Goal: Task Accomplishment & Management: Manage account settings

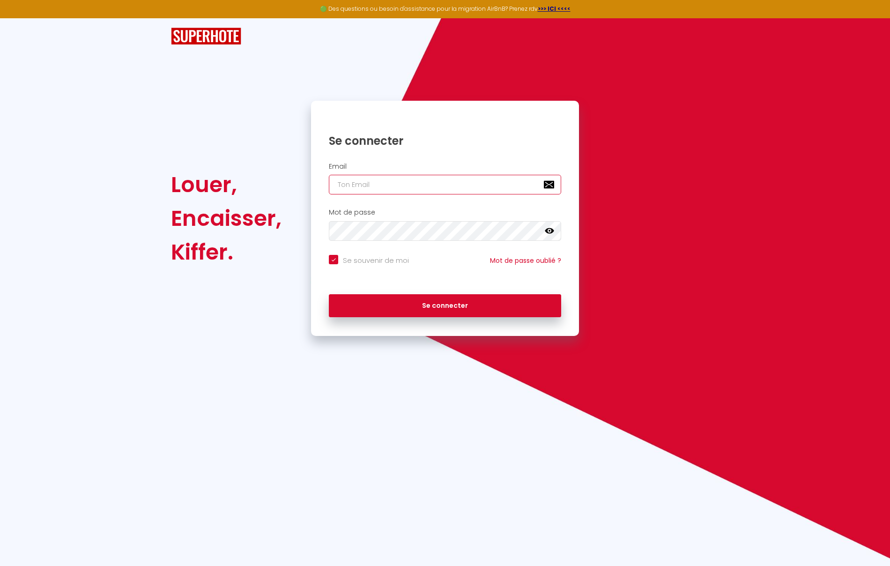
click at [409, 185] on input "email" at bounding box center [445, 185] width 232 height 20
type input "n"
checkbox input "true"
type input "nr"
checkbox input "true"
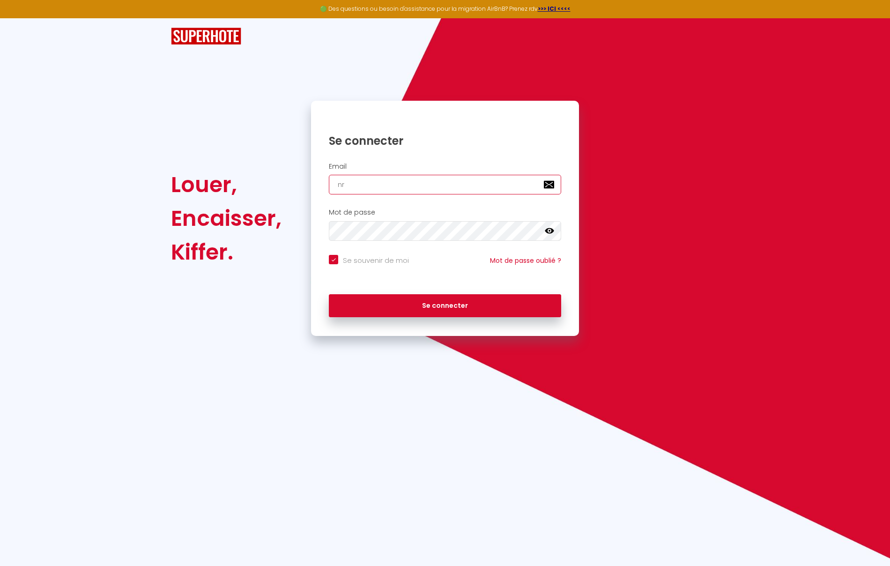
type input "nrj"
checkbox input "true"
type input "nrji"
checkbox input "true"
type input "nrjin"
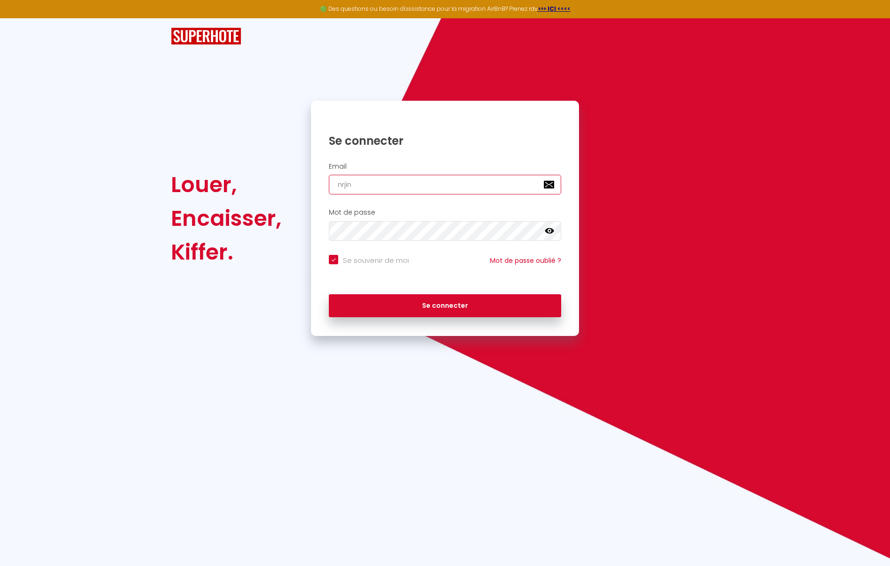
checkbox input "true"
type input "nrjinv"
checkbox input "true"
type input "nrjinve"
checkbox input "true"
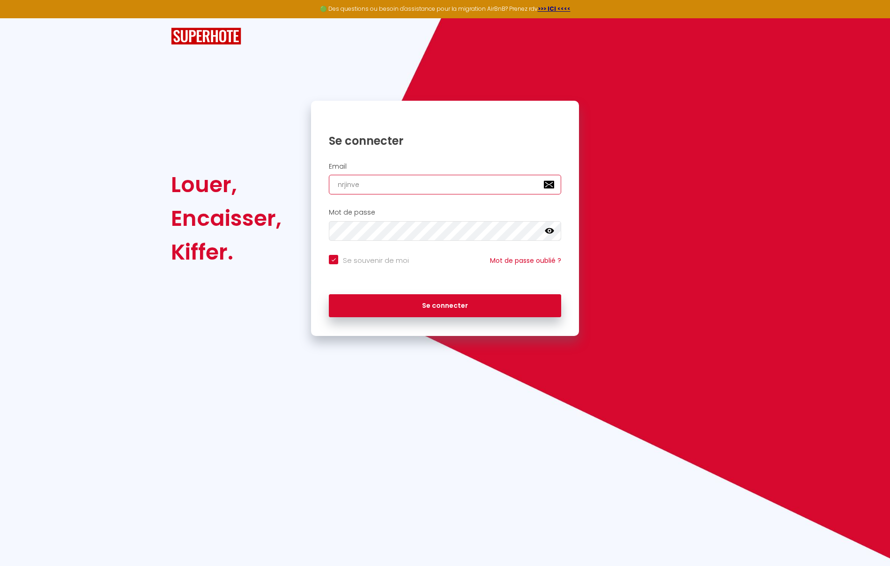
type input "nrjinves"
checkbox input "true"
type input "nrjinvest"
checkbox input "true"
type input "nrjinvest9"
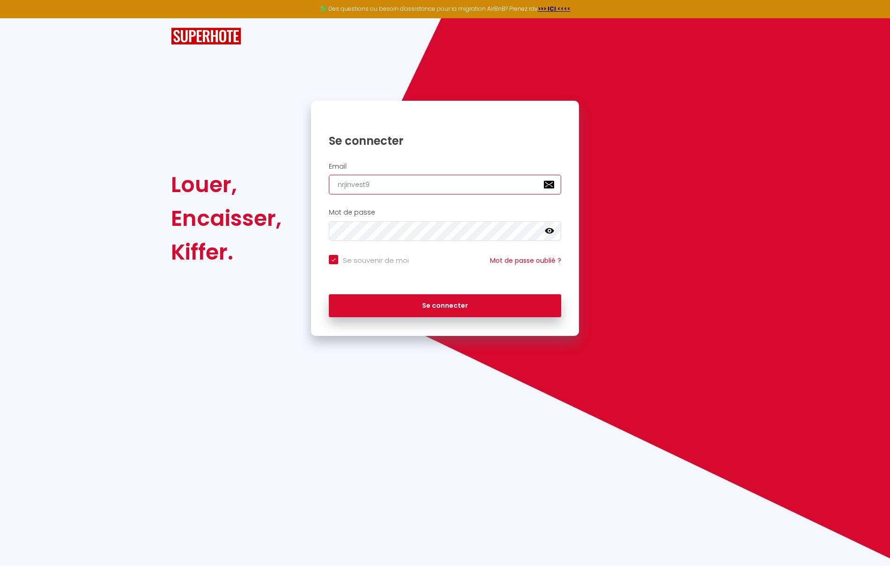
checkbox input "true"
type input "nrjinvest97"
checkbox input "true"
type input "nrjinvest974"
checkbox input "true"
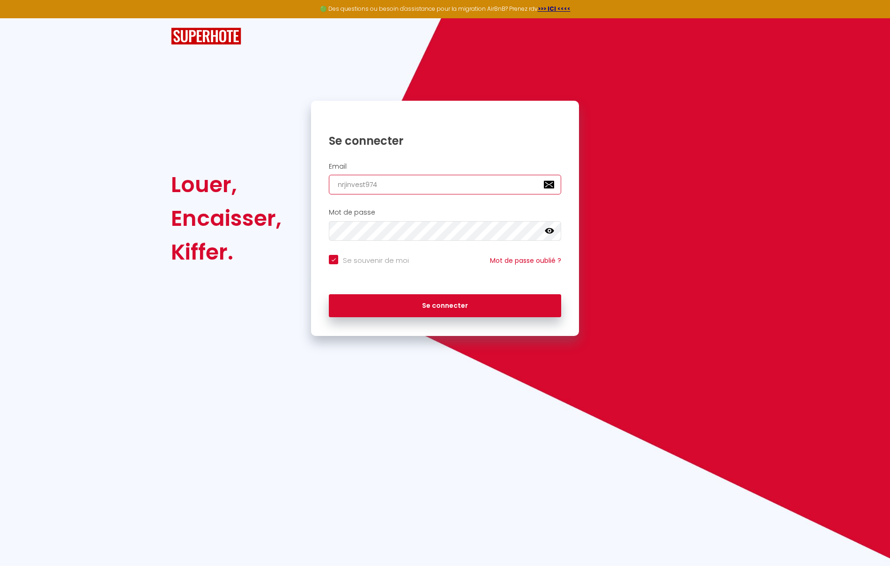
type input "nrjinvest974@"
checkbox input "true"
type input "nrjinvest974@g"
checkbox input "true"
type input "nrjinvest974@gm"
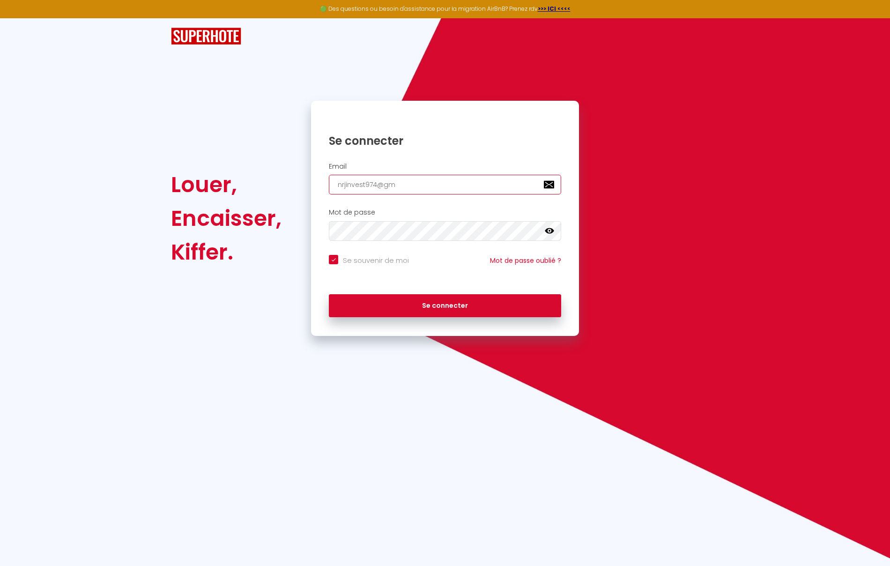
checkbox input "true"
type input "nrjinvest974@gma"
checkbox input "true"
type input "nrjinvest974@gmai"
checkbox input "true"
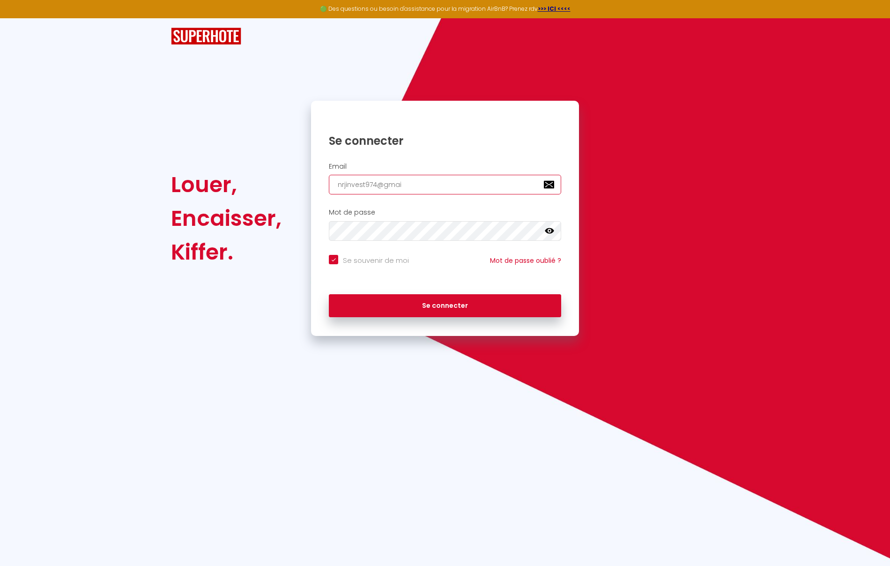
type input "[EMAIL_ADDRESS]"
checkbox input "true"
type input "[EMAIL_ADDRESS]."
checkbox input "true"
type input "nrjinvest974@gmail.c"
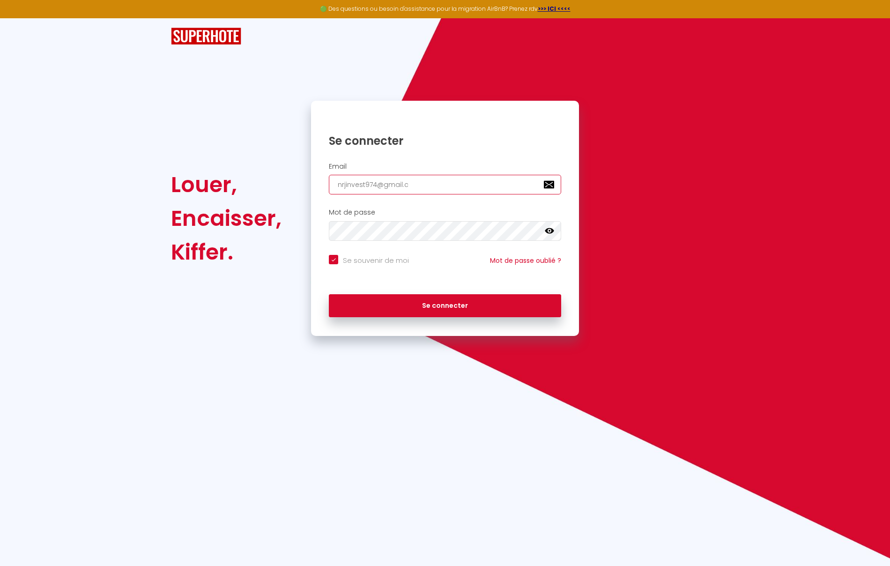
checkbox input "true"
type input "[EMAIL_ADDRESS][DOMAIN_NAME]"
checkbox input "true"
type input "[EMAIL_ADDRESS][DOMAIN_NAME]"
checkbox input "true"
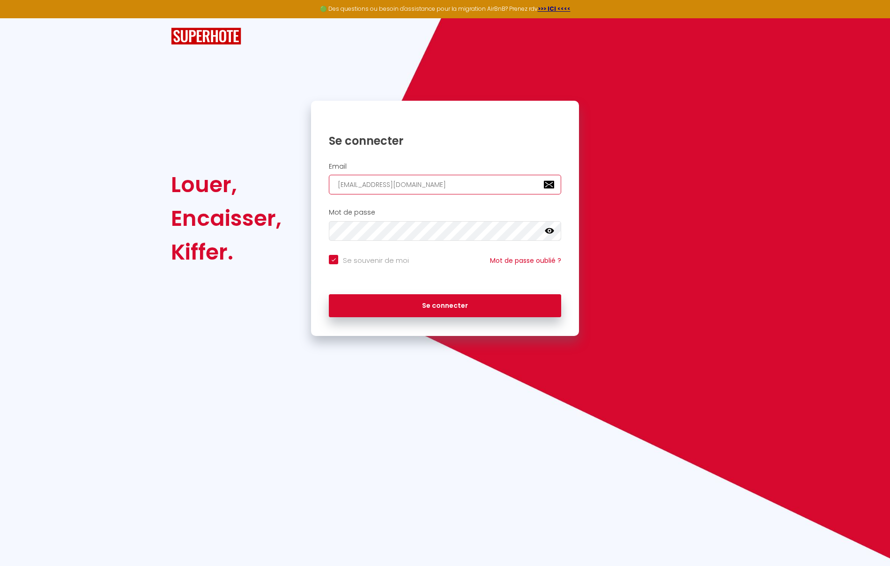
type input "[EMAIL_ADDRESS][DOMAIN_NAME]"
click at [329, 294] on button "Se connecter" at bounding box center [445, 305] width 232 height 23
checkbox input "true"
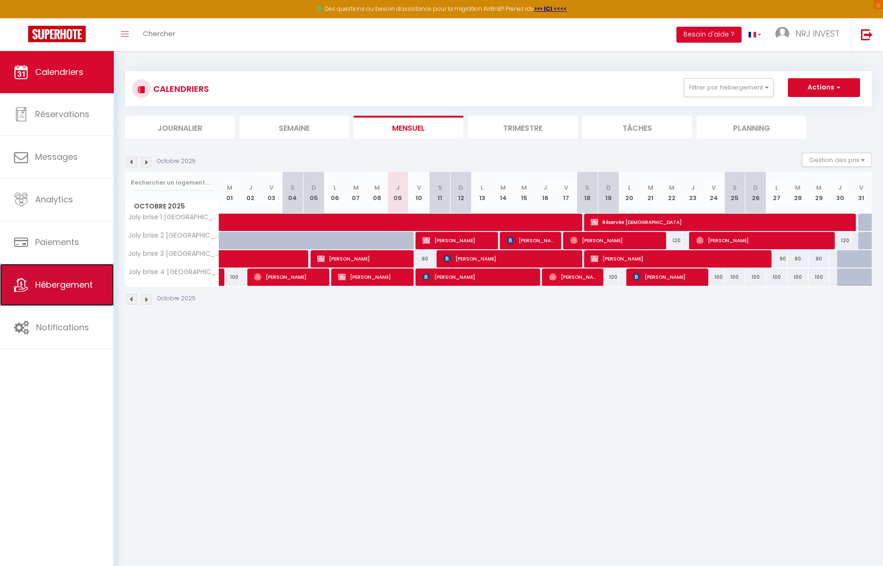
click at [75, 286] on span "Hébergement" at bounding box center [64, 285] width 58 height 12
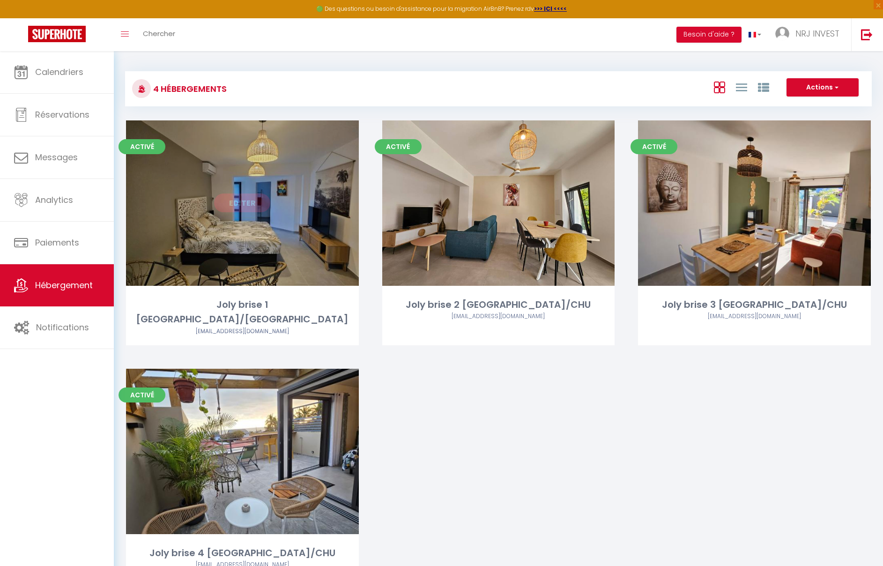
click at [254, 205] on link "Editer" at bounding box center [242, 202] width 56 height 19
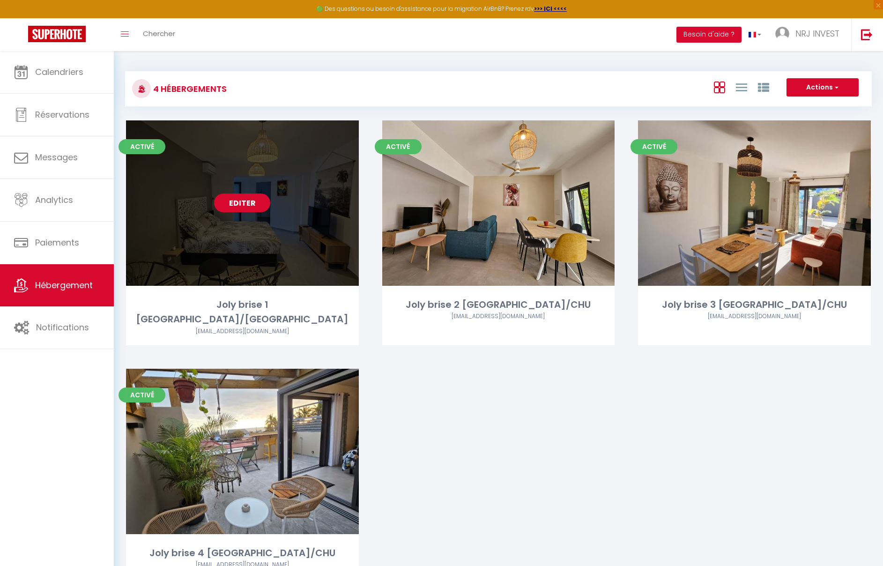
click at [247, 202] on link "Editer" at bounding box center [242, 202] width 56 height 19
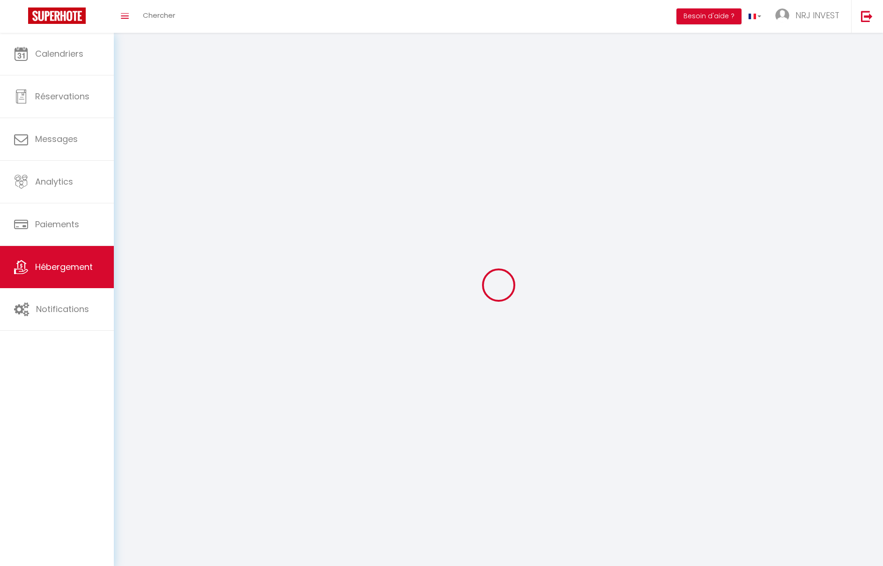
select select
select select "28"
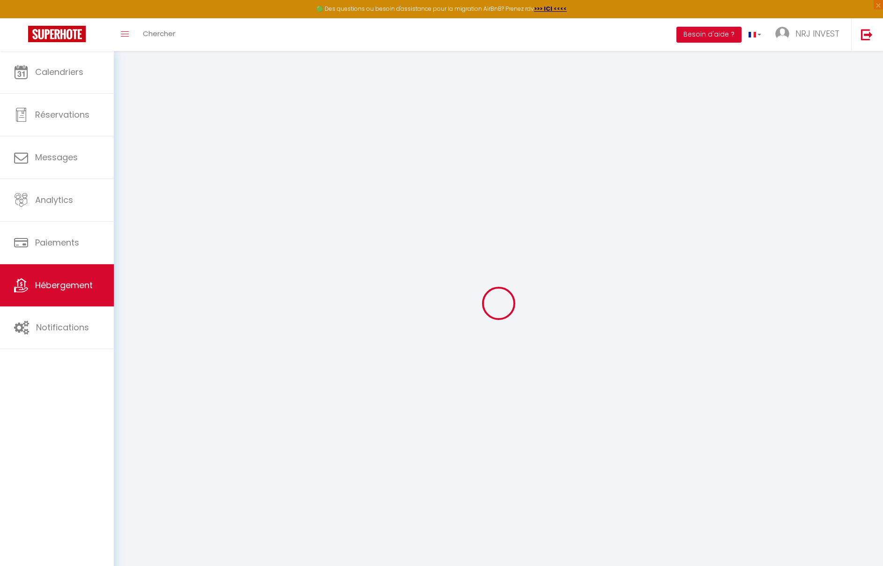
select select
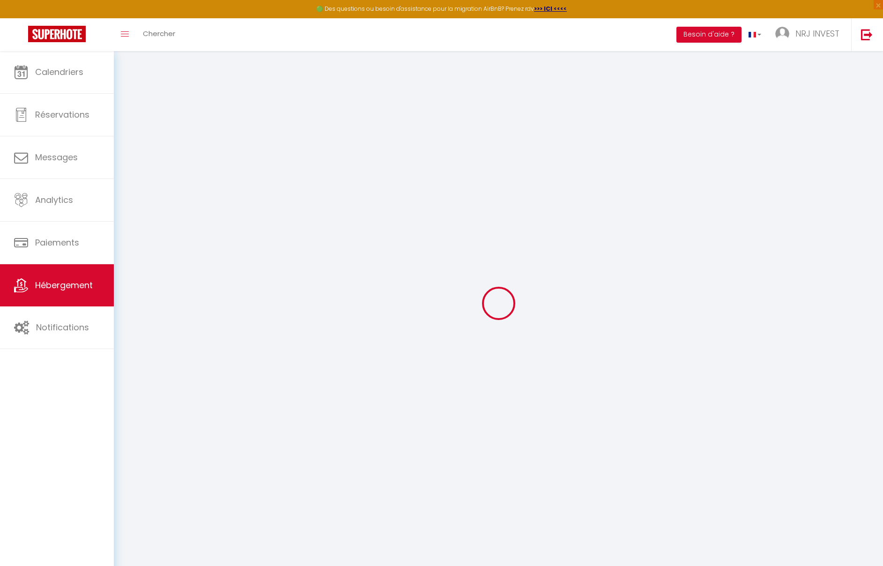
select select
checkbox input "false"
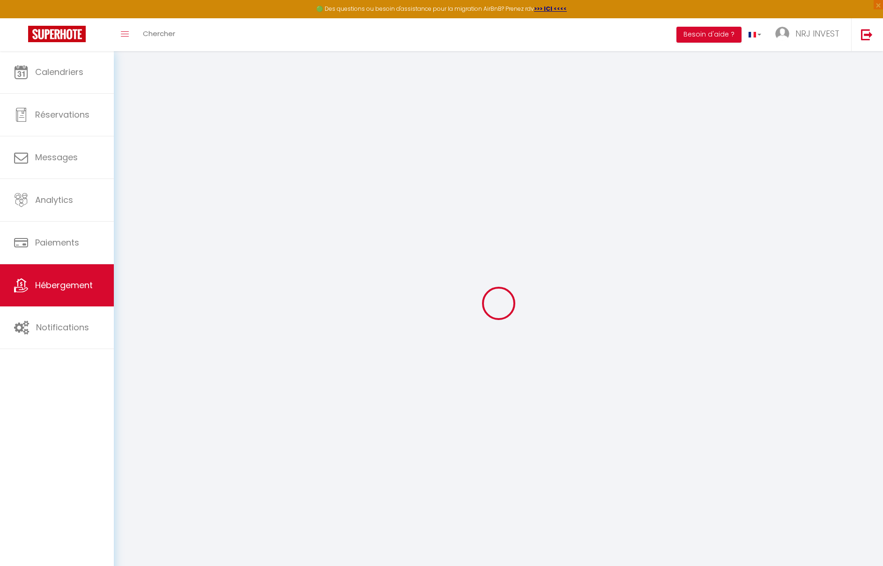
select select
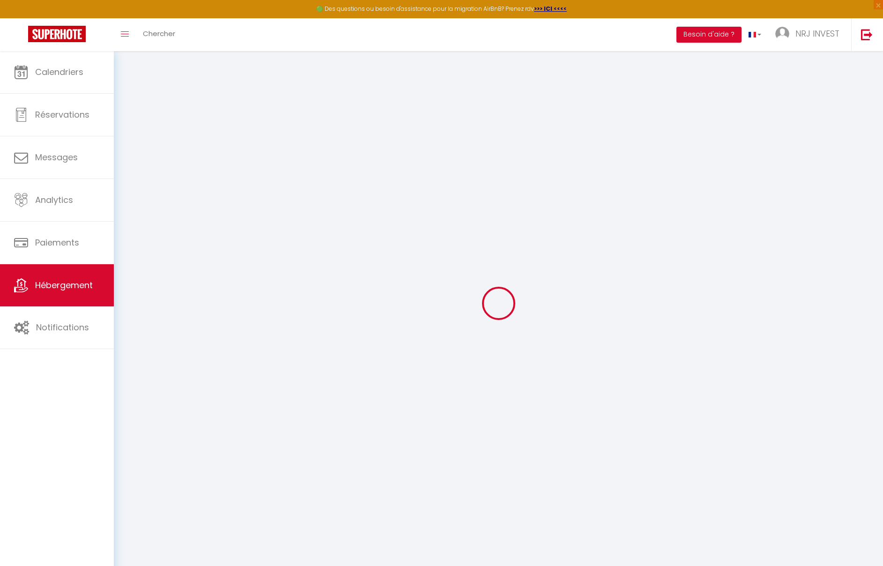
select select
checkbox input "false"
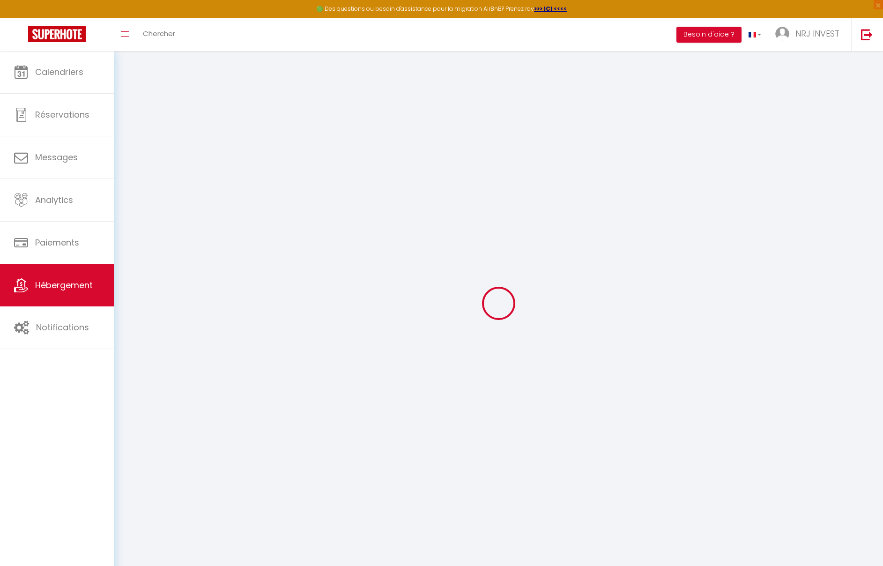
checkbox input "false"
select select
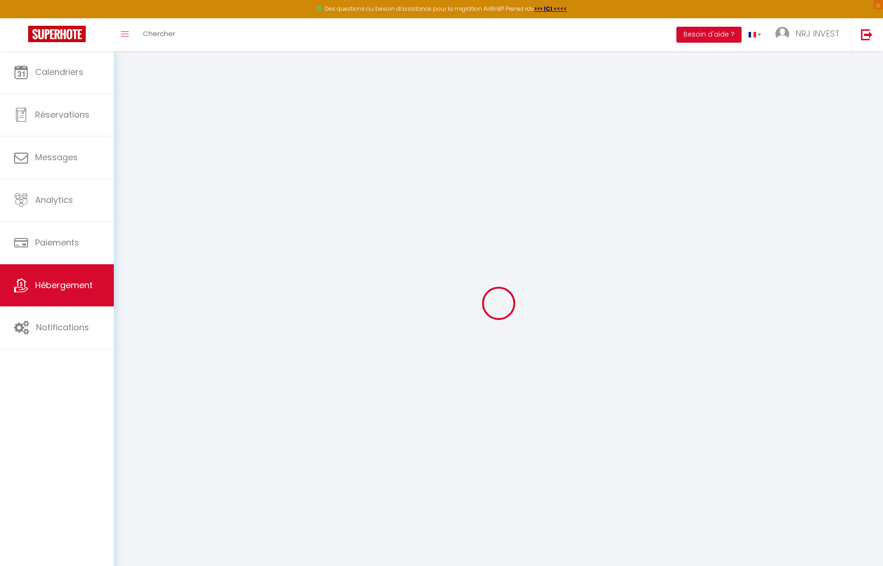
select select
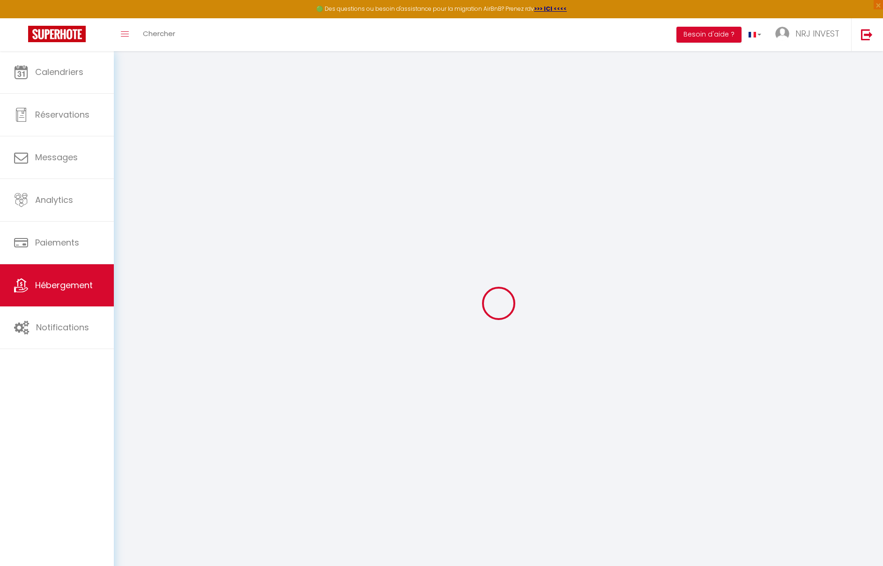
checkbox input "false"
select select
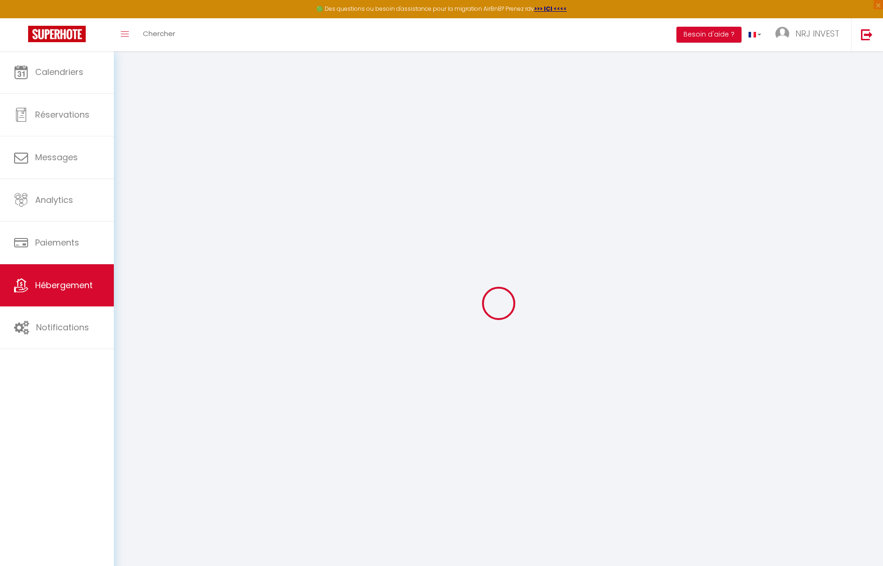
select select
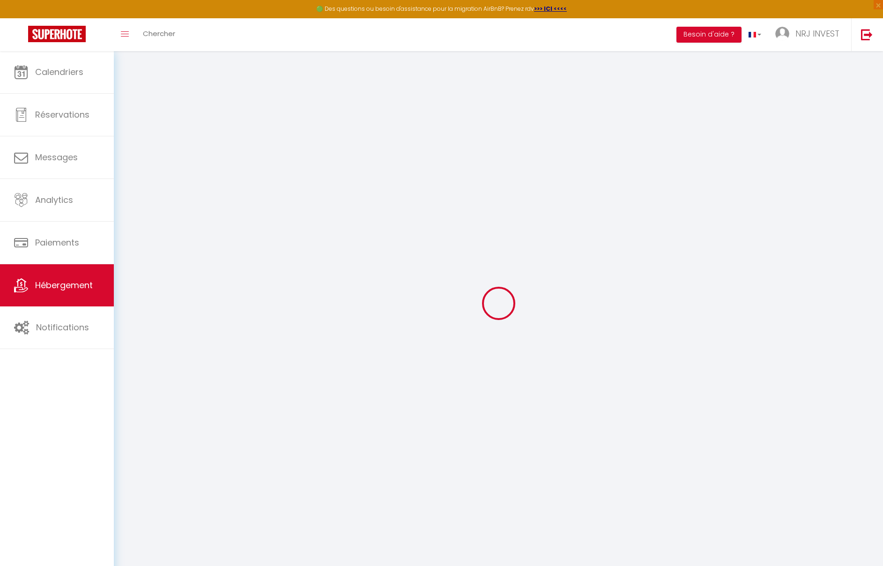
select select
checkbox input "false"
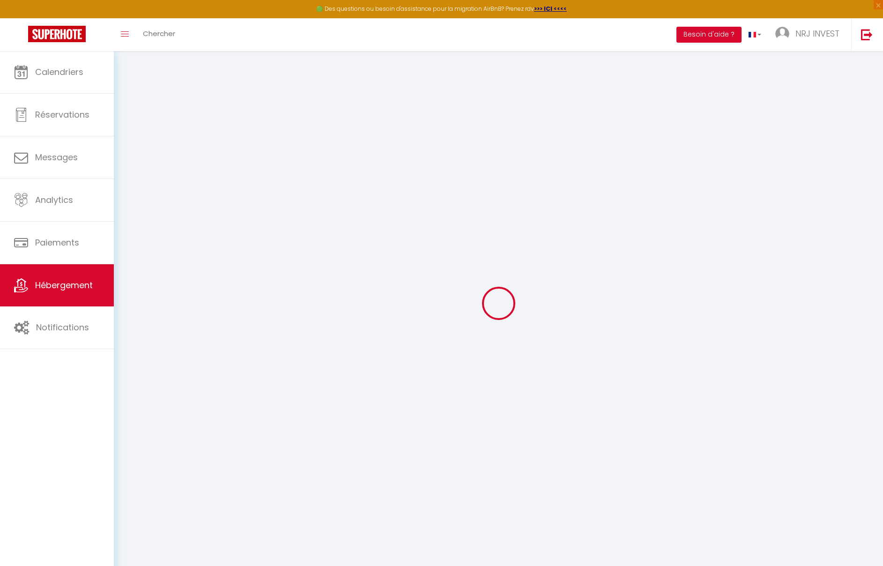
checkbox input "false"
select select
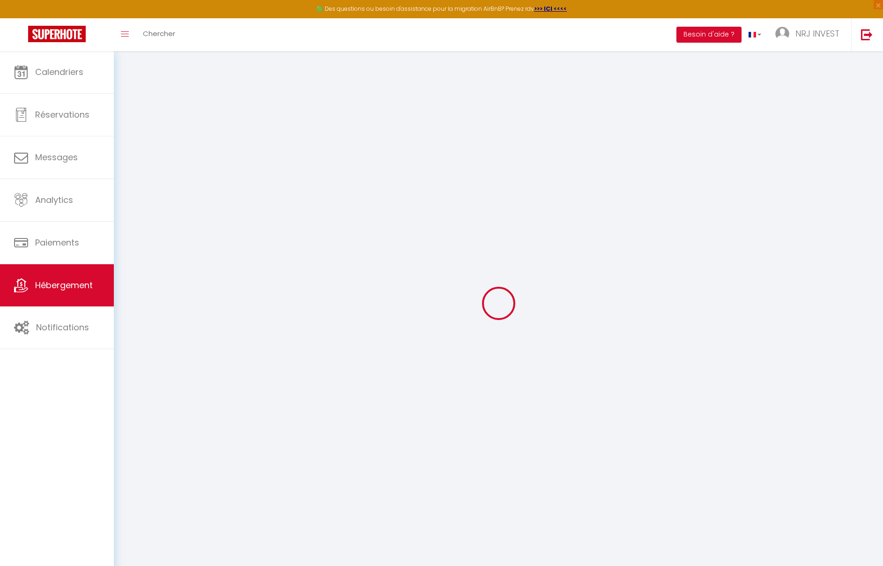
select select
checkbox input "false"
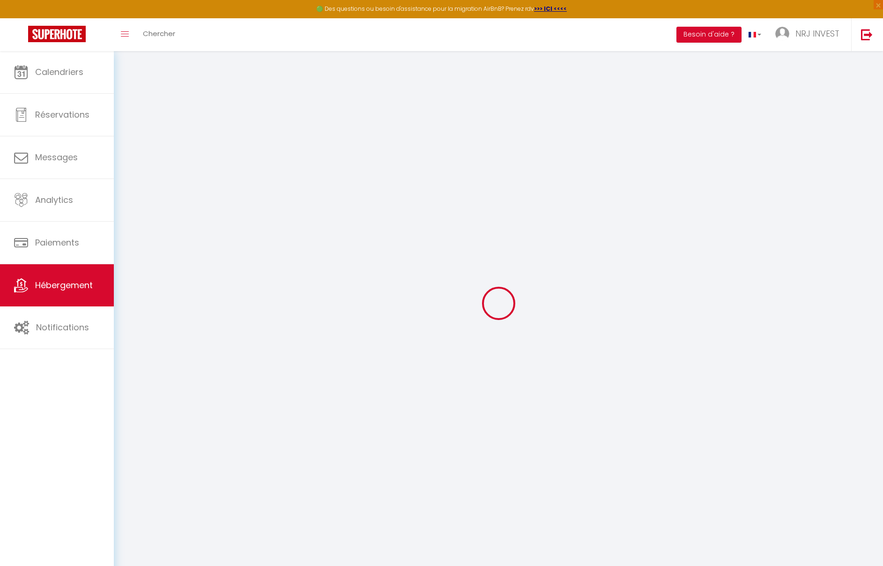
checkbox input "false"
select select
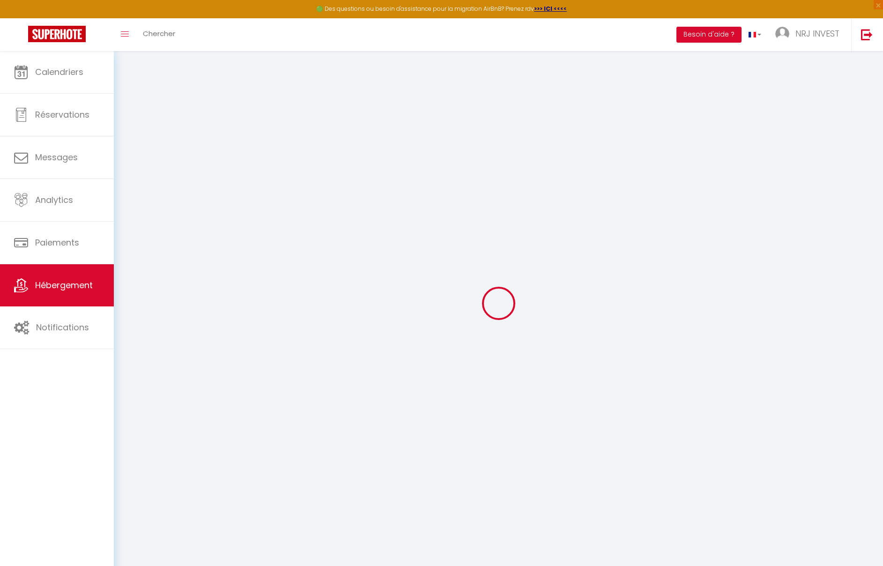
type input "Joly brise 1 [GEOGRAPHIC_DATA]/[GEOGRAPHIC_DATA]"
type input "[PERSON_NAME]"
type input "hoarau"
type input "[PERSON_NAME]"
type input "97430"
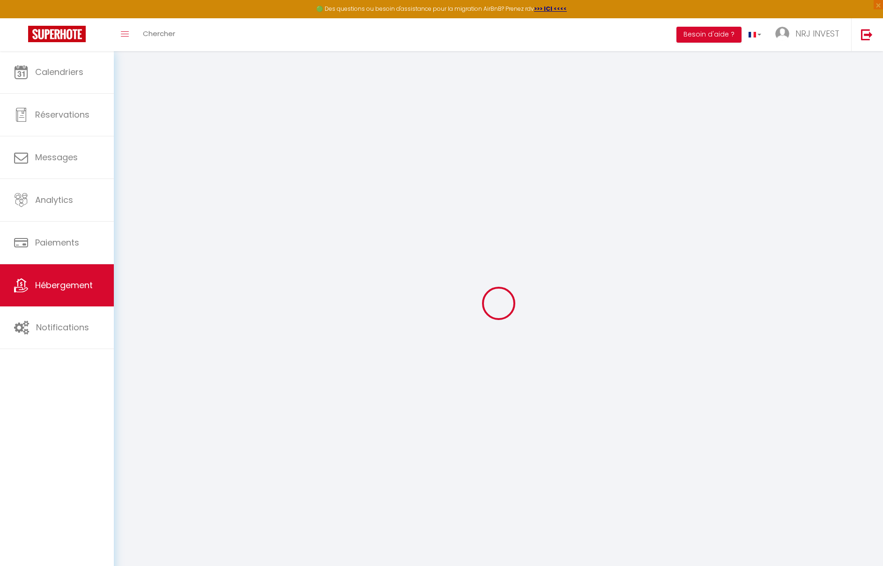
type input "Tampon"
select select "2"
type input "85"
type input "60"
type input "5"
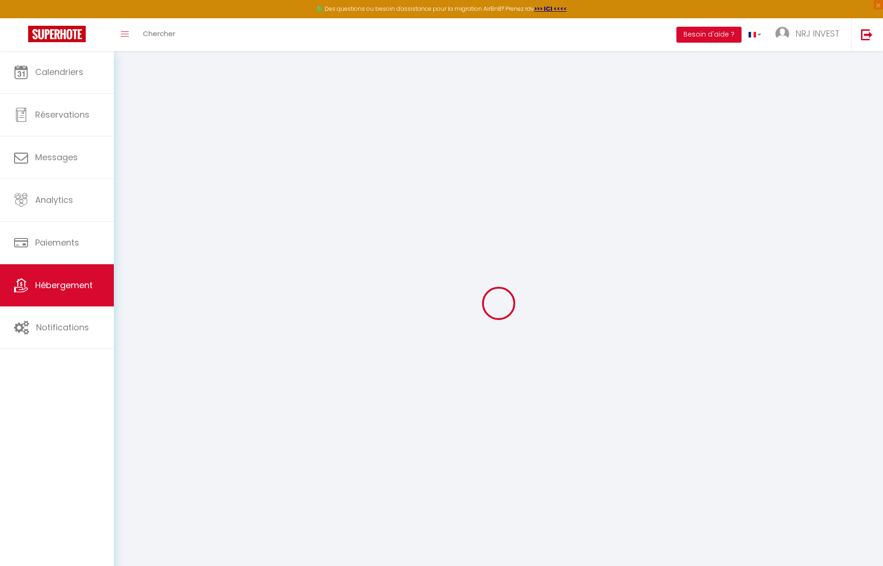
type input "4"
select select
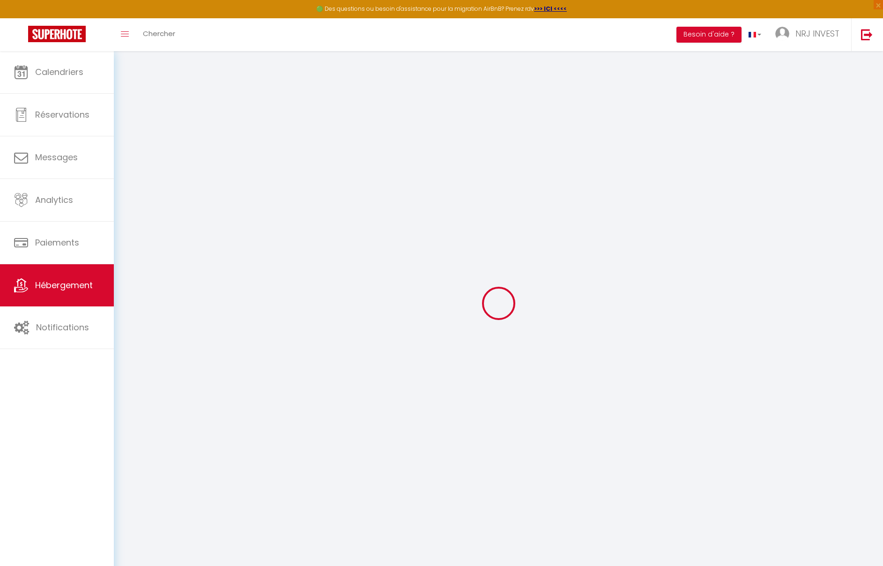
select select
type input "[STREET_ADDRESS][GEOGRAPHIC_DATA][PERSON_NAME]"
type input "97410"
type input "saint pierre"
select select "177"
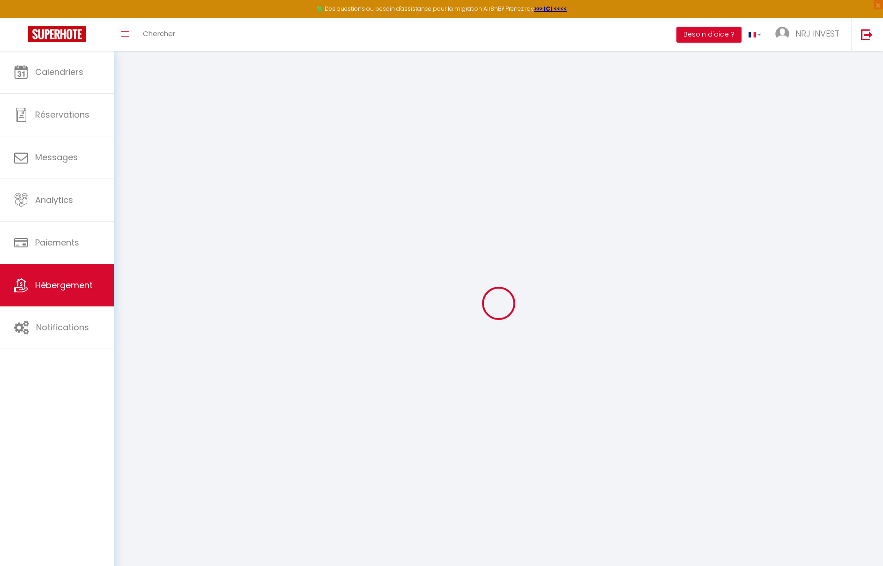
type input "[EMAIL_ADDRESS][DOMAIN_NAME]"
select select "15397"
checkbox input "false"
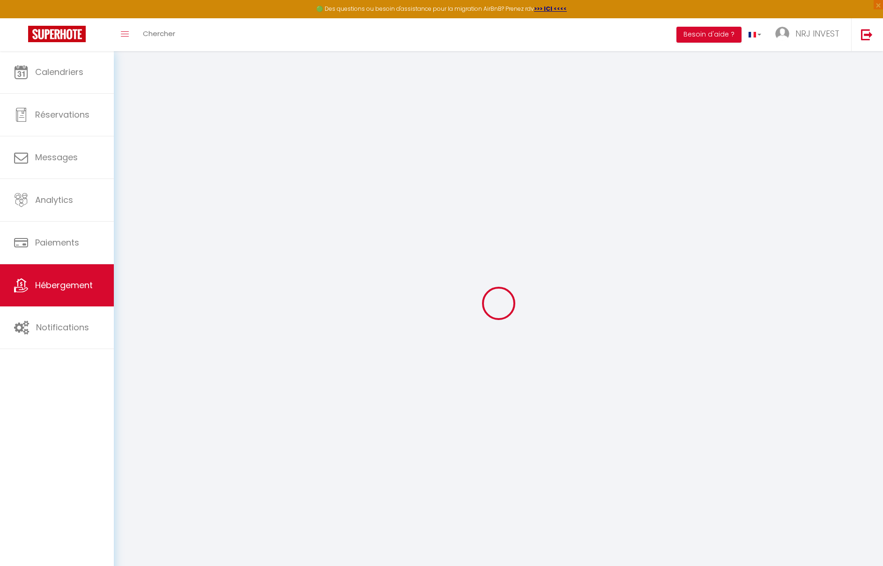
checkbox input "false"
radio input "true"
type input "0"
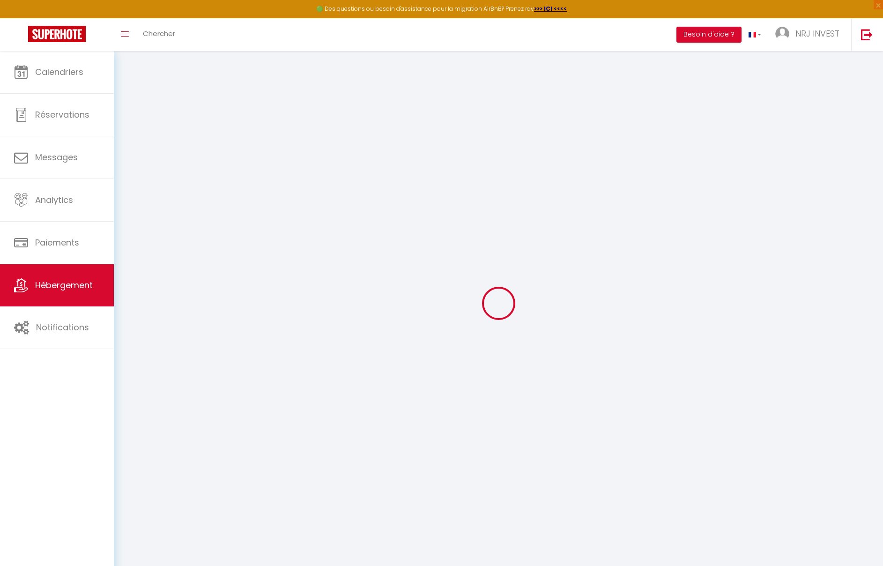
type input "0"
select select
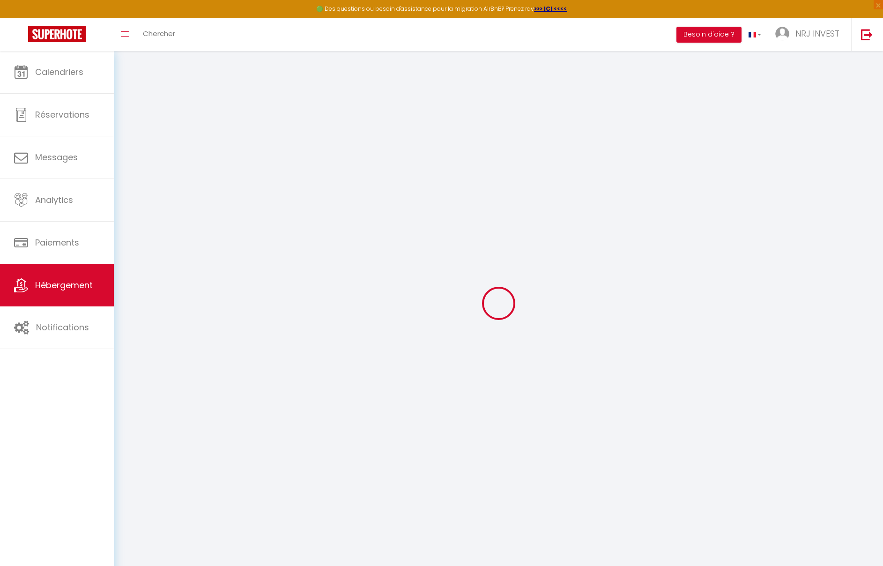
select select
checkbox input "false"
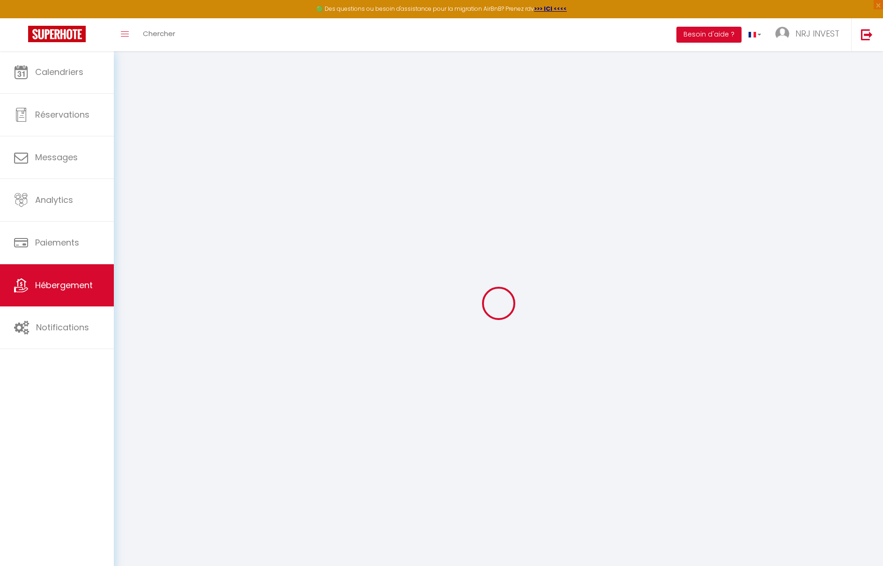
select select
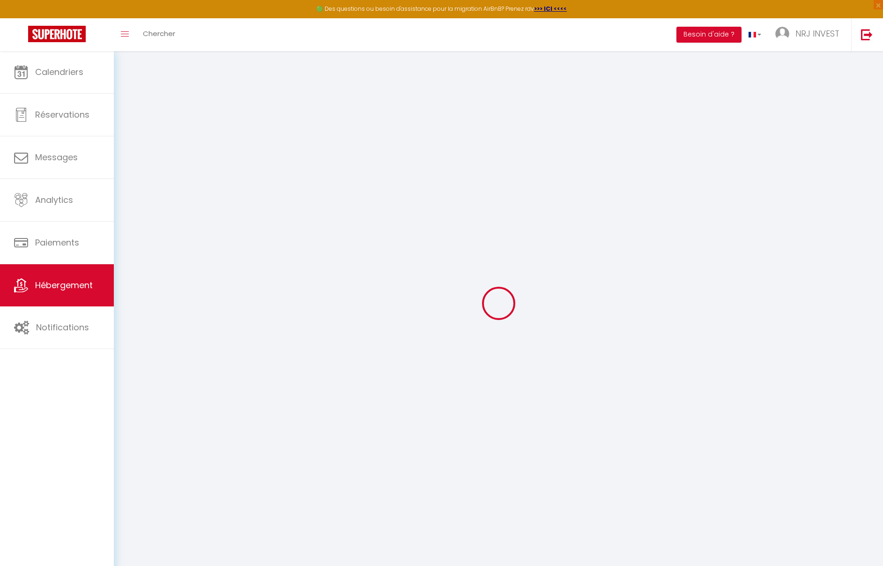
checkbox input "false"
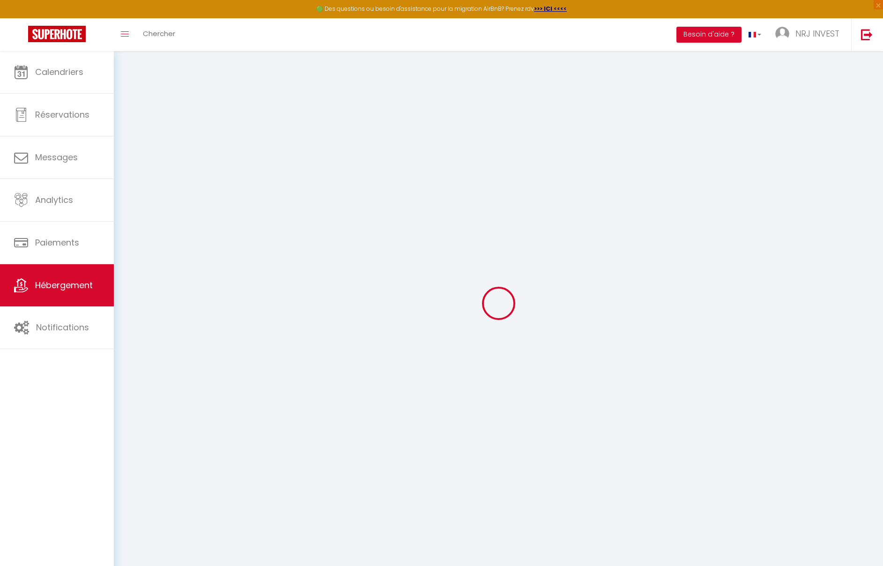
checkbox input "false"
select select "15:00"
select select "19:00"
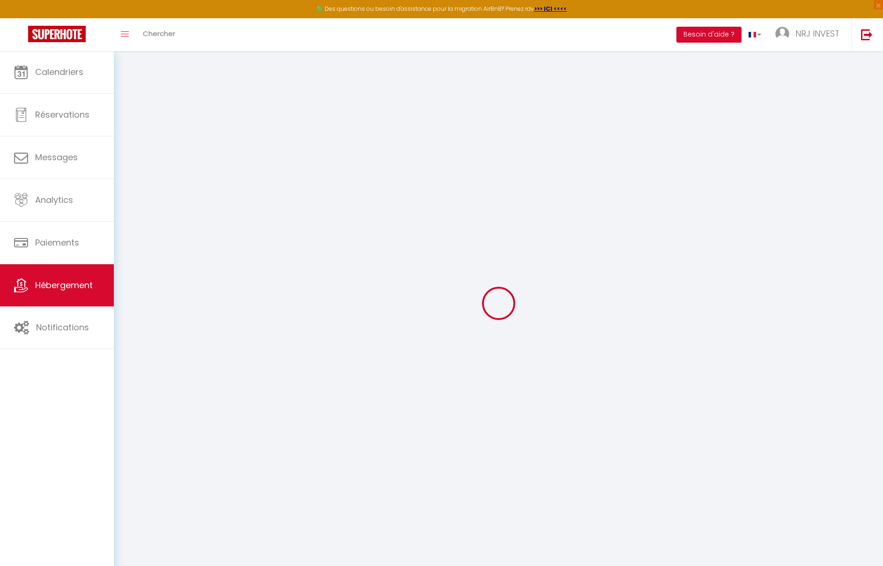
select select "11:00"
select select "30"
select select "120"
checkbox input "false"
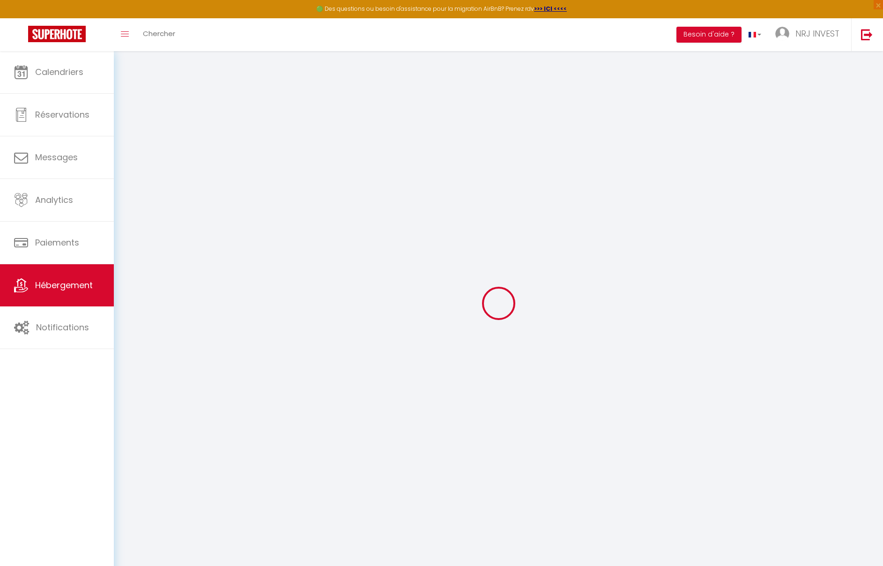
checkbox input "false"
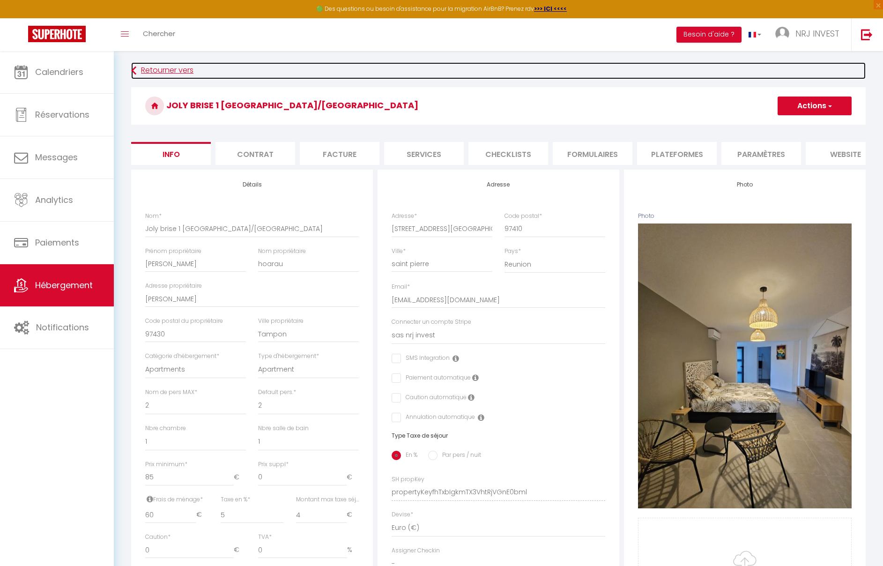
click at [148, 70] on link "Retourner vers" at bounding box center [498, 70] width 734 height 17
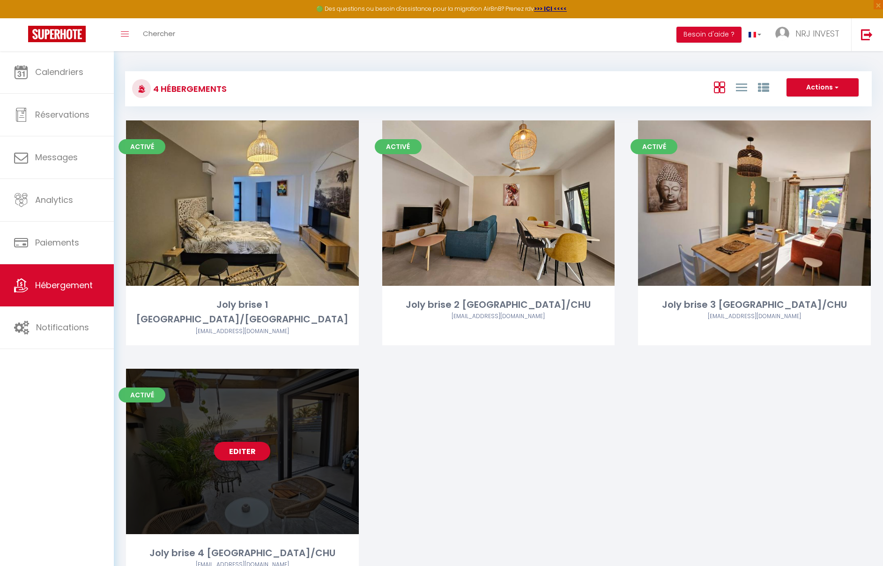
click at [245, 442] on link "Editer" at bounding box center [242, 451] width 56 height 19
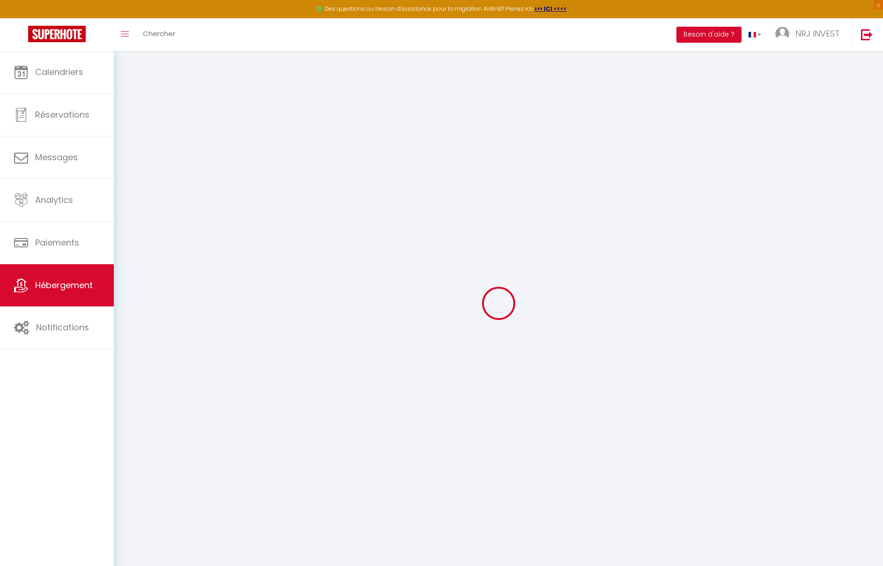
checkbox input "false"
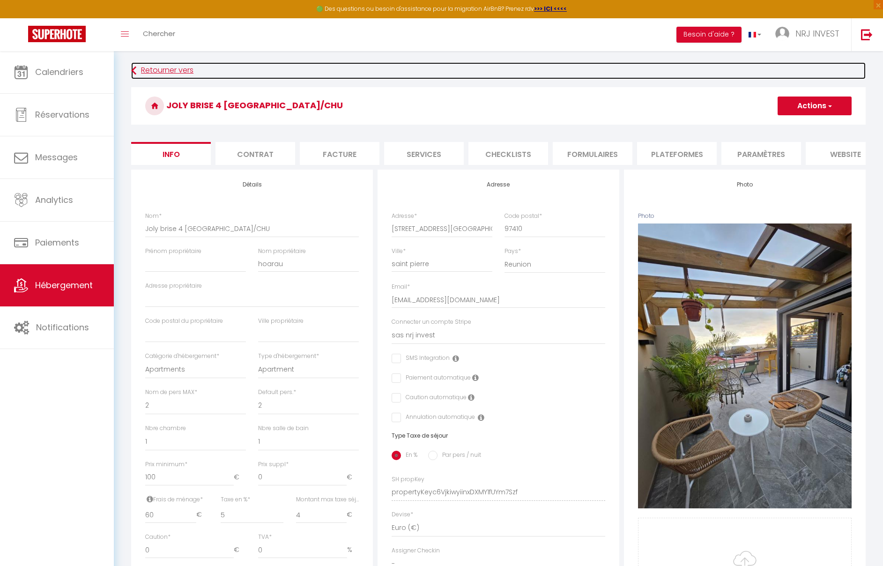
click at [146, 69] on link "Retourner vers" at bounding box center [498, 70] width 734 height 17
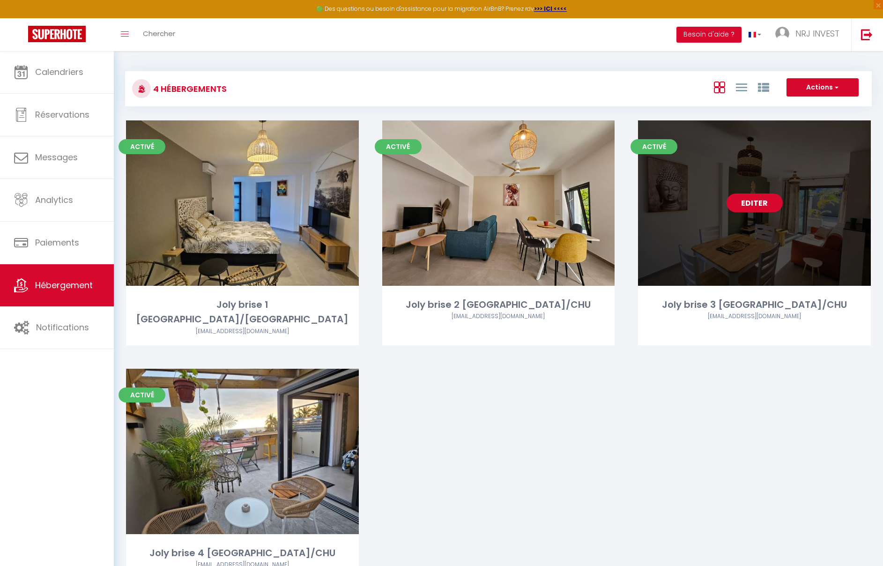
click at [769, 204] on link "Editer" at bounding box center [754, 202] width 56 height 19
select select "3"
select select "2"
select select "1"
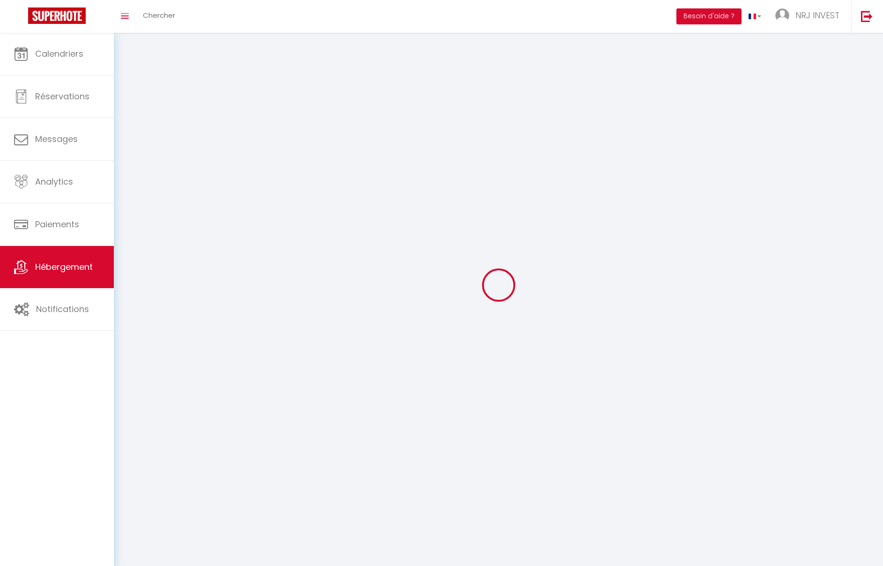
select select
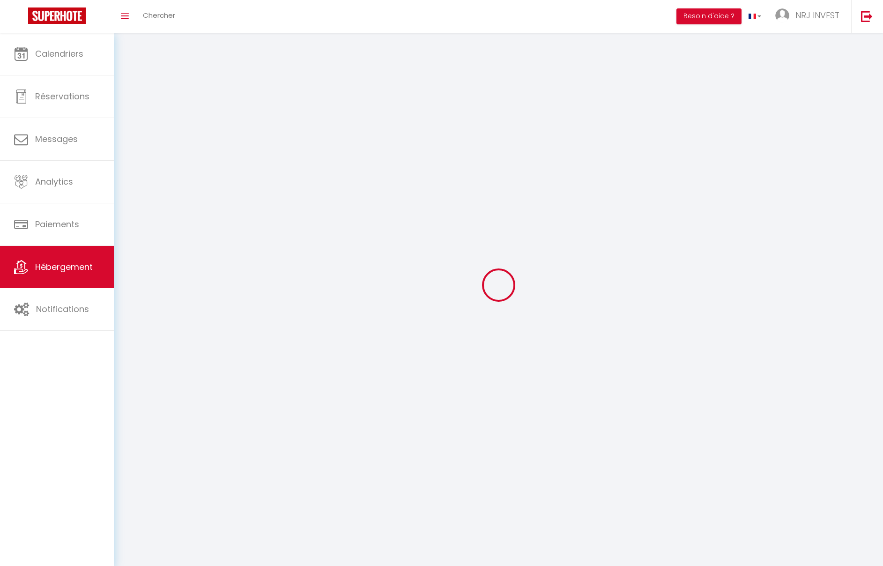
checkbox input "false"
select select
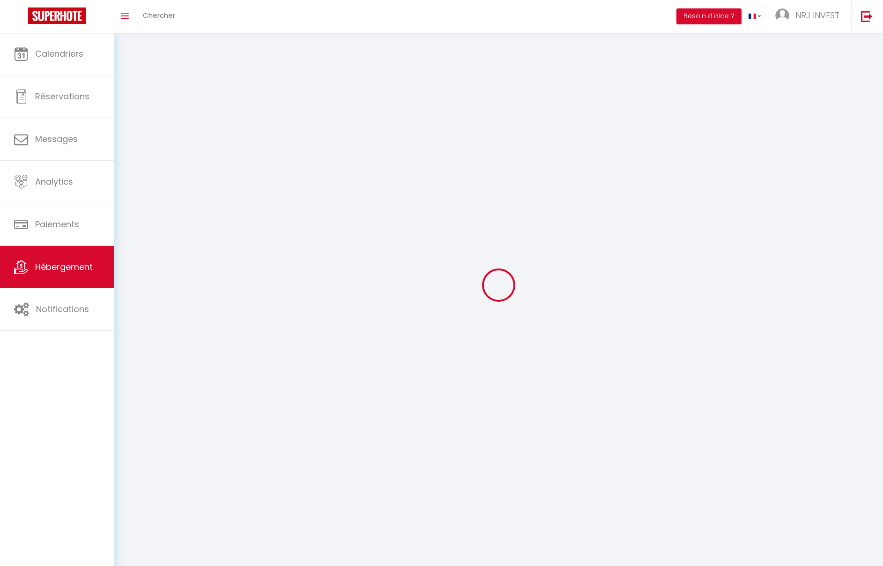
select select
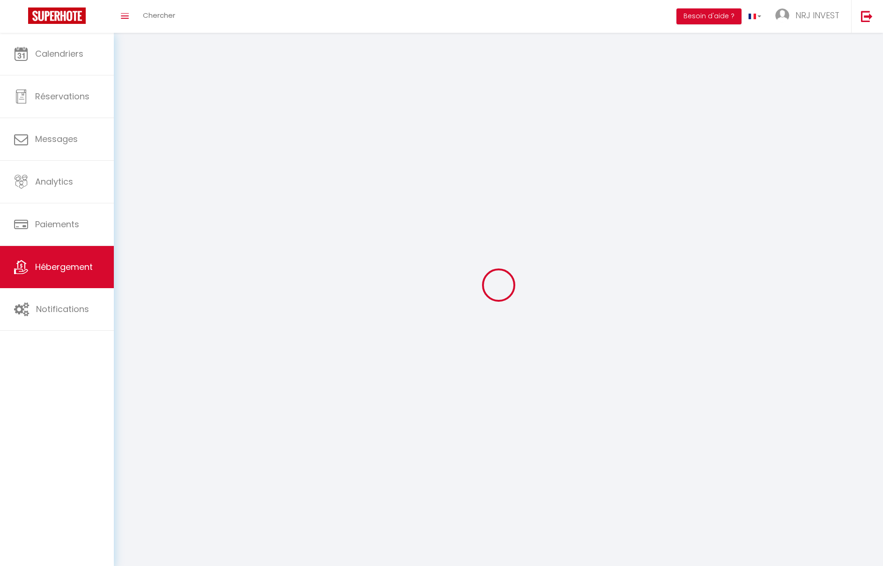
select select
checkbox input "false"
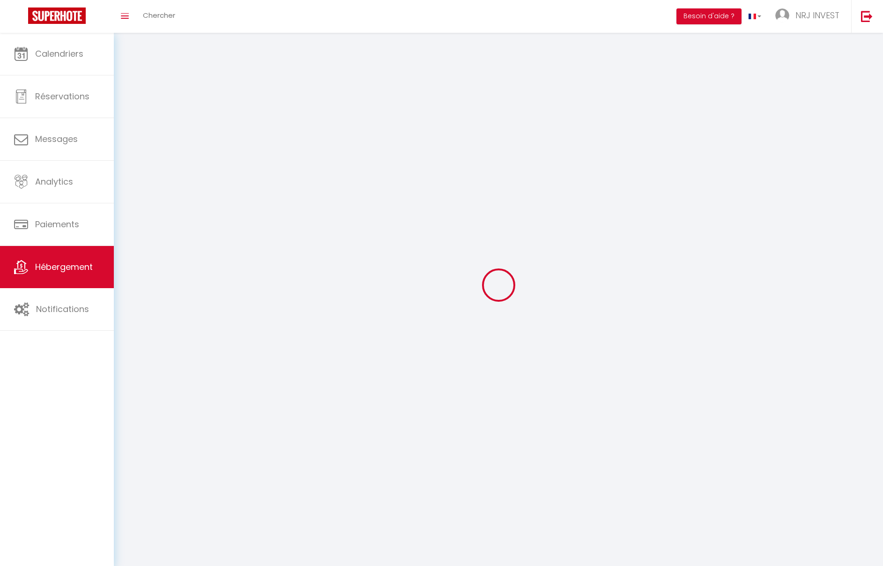
checkbox input "false"
select select
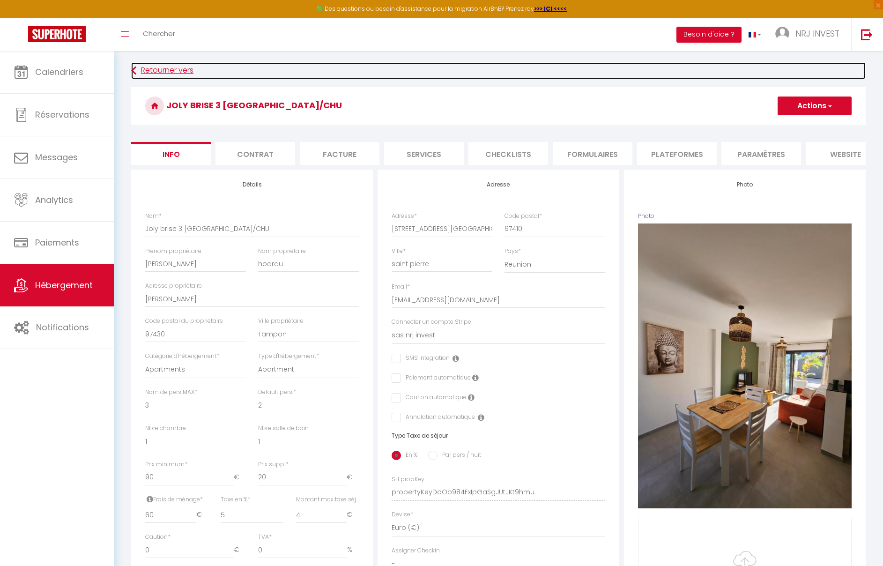
click at [148, 69] on link "Retourner vers" at bounding box center [498, 70] width 734 height 17
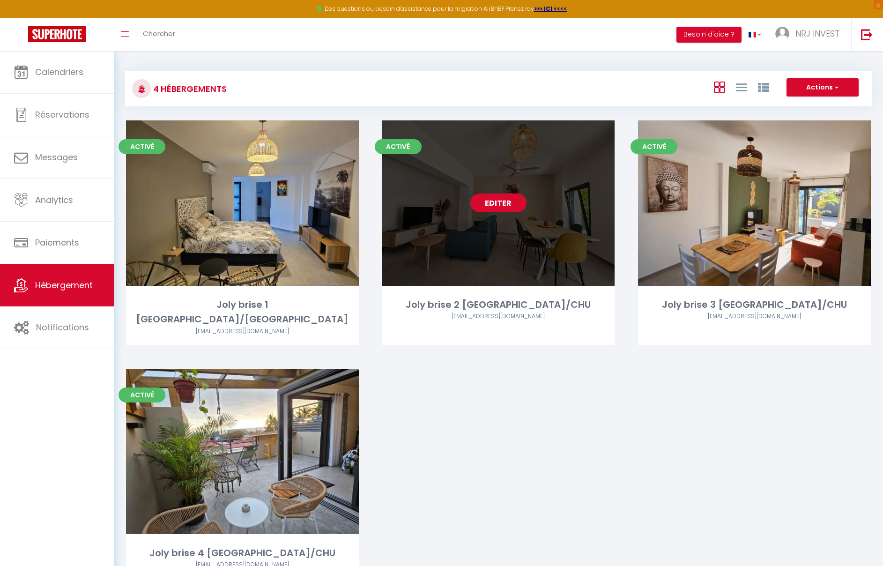
click at [506, 204] on link "Editer" at bounding box center [498, 202] width 56 height 19
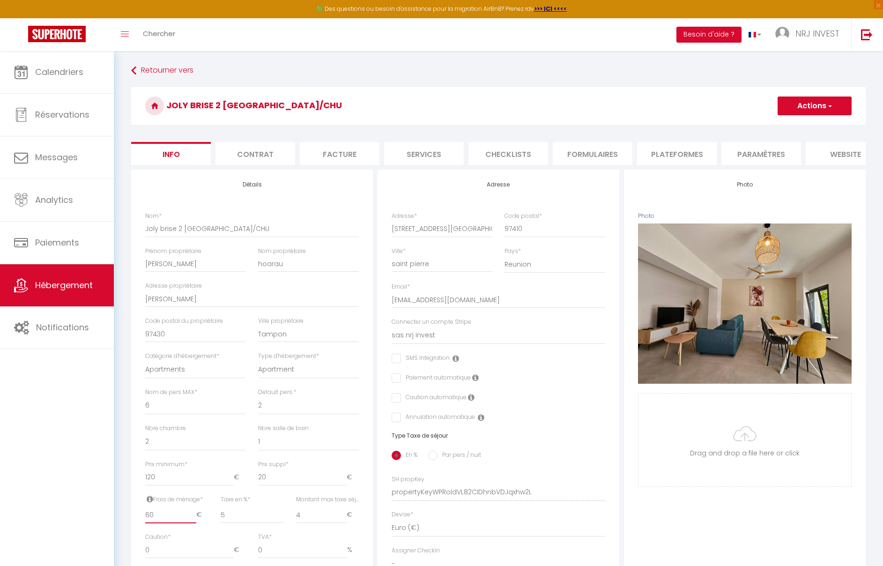
click at [159, 523] on input "60" at bounding box center [170, 514] width 51 height 17
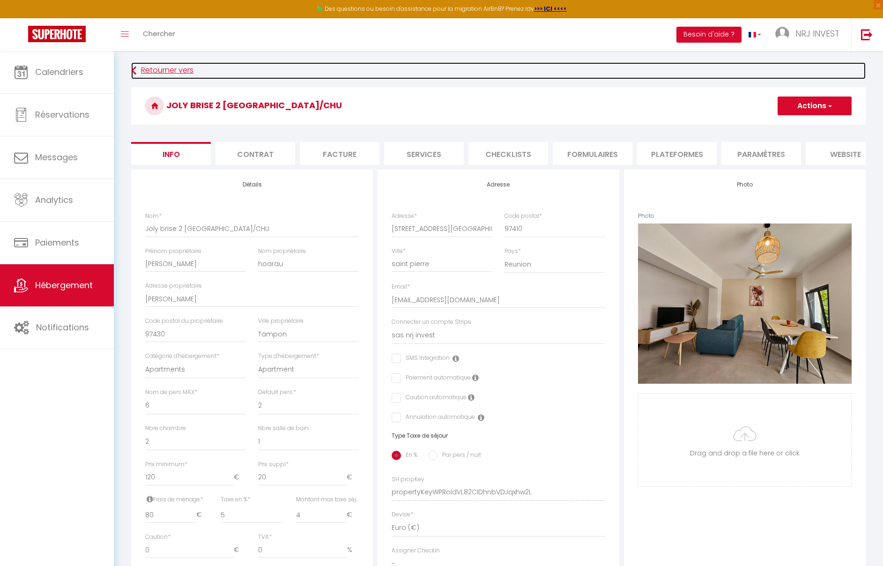
click at [374, 72] on link "Retourner vers" at bounding box center [498, 70] width 734 height 17
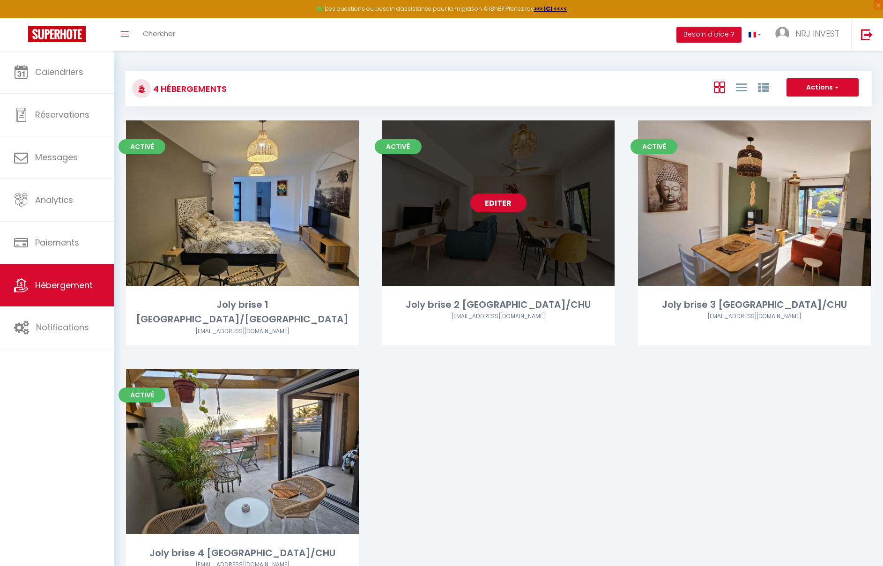
click at [495, 197] on link "Editer" at bounding box center [498, 202] width 56 height 19
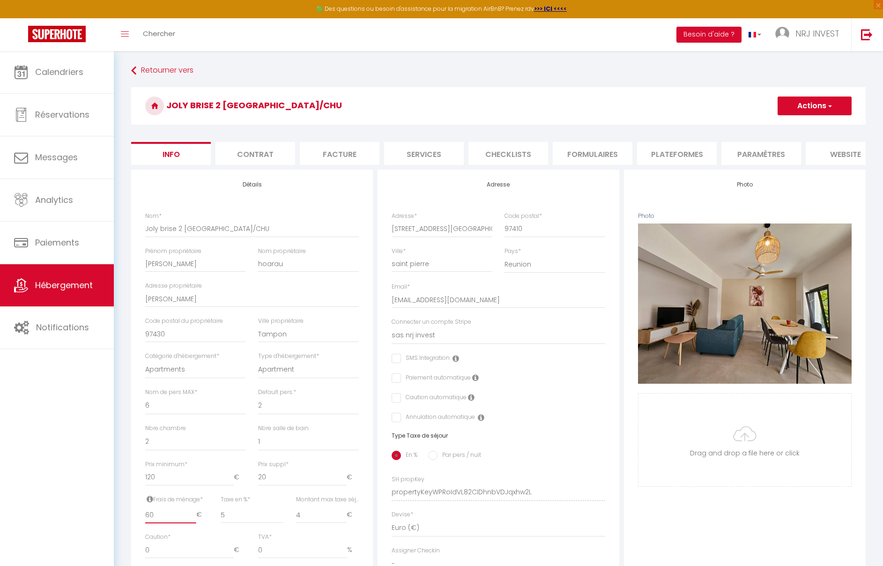
click at [166, 522] on input "60" at bounding box center [170, 514] width 51 height 17
click at [826, 102] on span "button" at bounding box center [829, 105] width 6 height 9
click at [790, 127] on input "Enregistrer" at bounding box center [777, 126] width 35 height 9
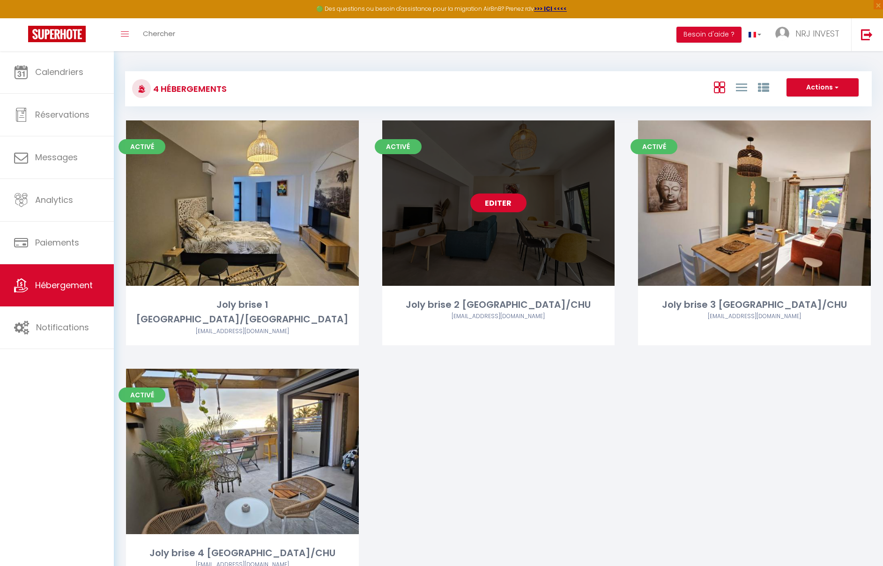
click at [506, 201] on link "Editer" at bounding box center [498, 202] width 56 height 19
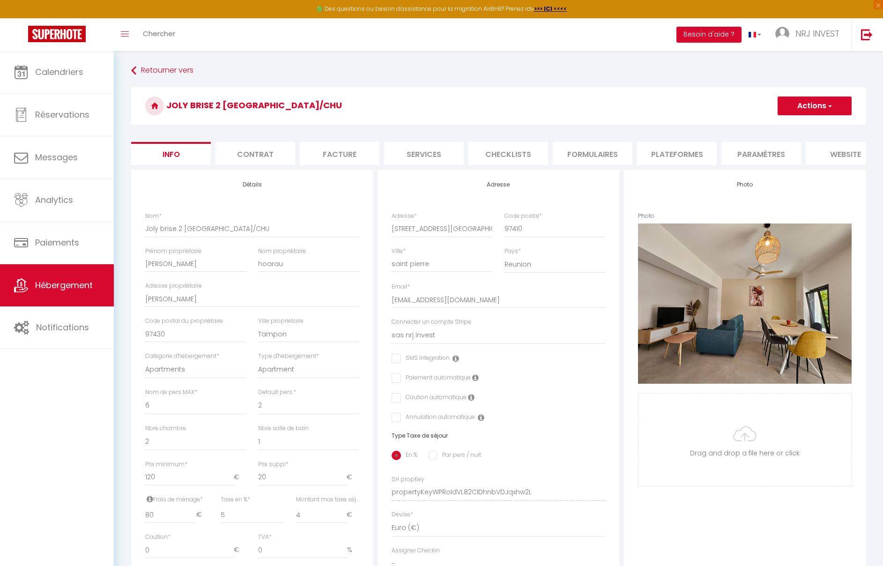
click at [429, 151] on li "Services" at bounding box center [424, 153] width 80 height 23
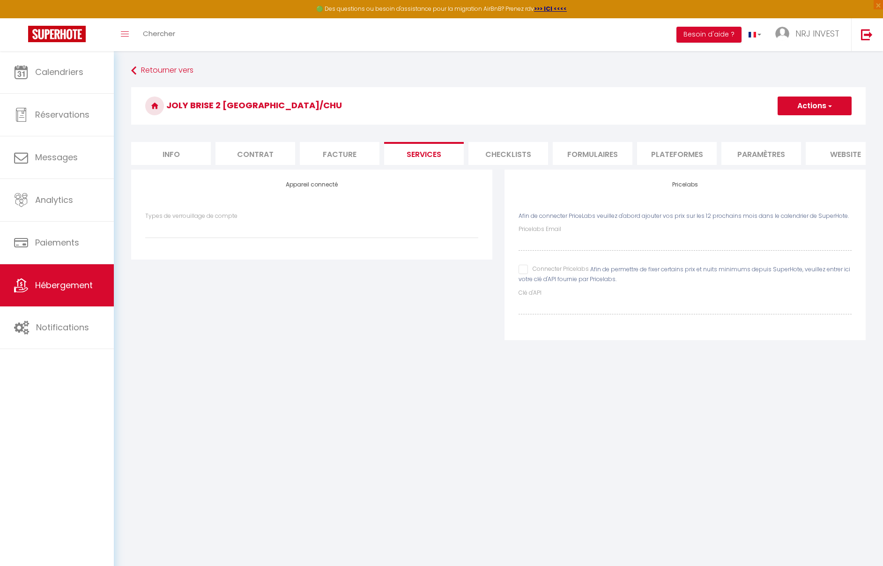
click at [613, 152] on li "Formulaires" at bounding box center [593, 153] width 80 height 23
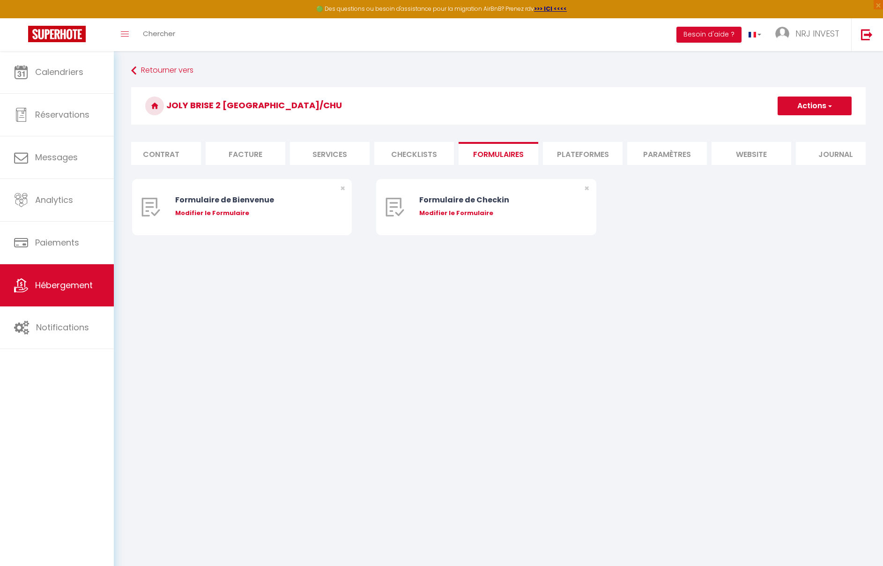
scroll to position [0, 109]
click at [583, 158] on li "Plateformes" at bounding box center [568, 153] width 80 height 23
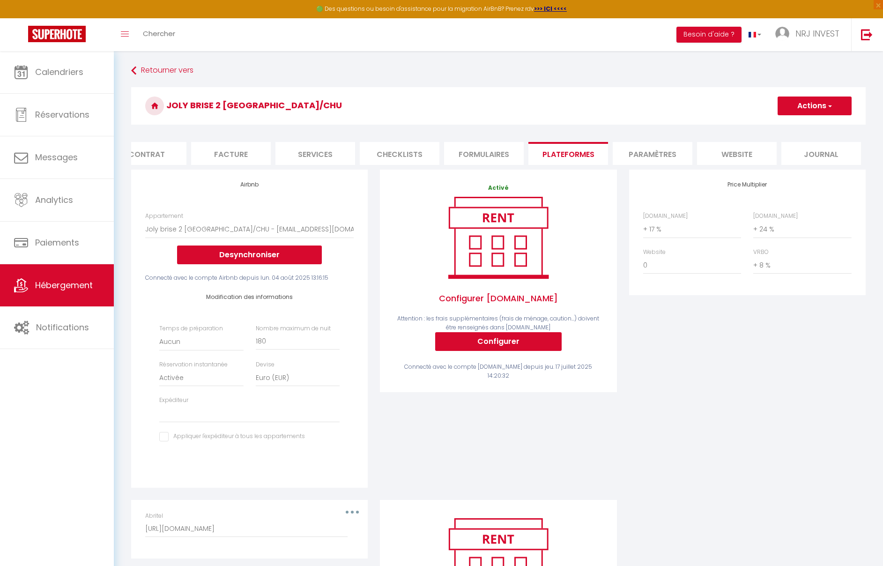
click at [671, 156] on li "Paramètres" at bounding box center [653, 153] width 80 height 23
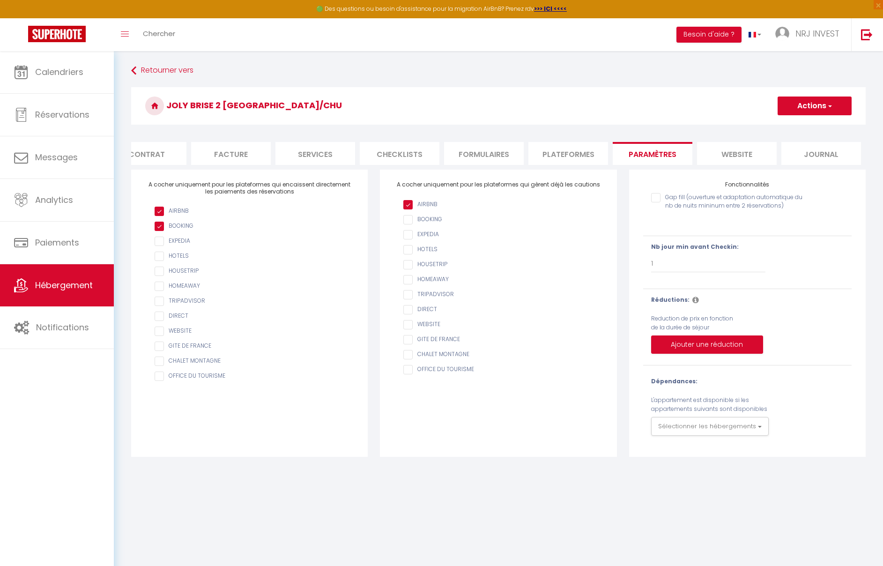
click at [742, 152] on li "website" at bounding box center [737, 153] width 80 height 23
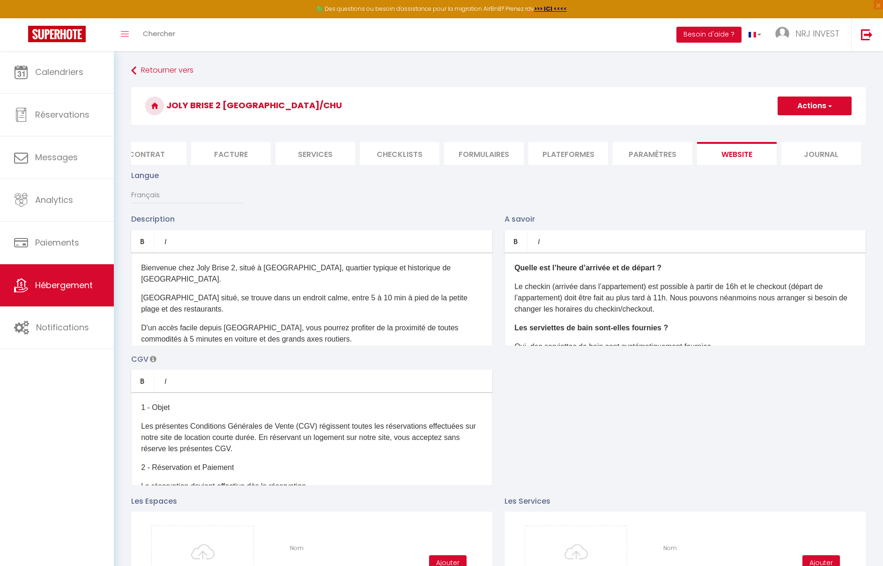
click at [807, 156] on li "Journal" at bounding box center [821, 153] width 80 height 23
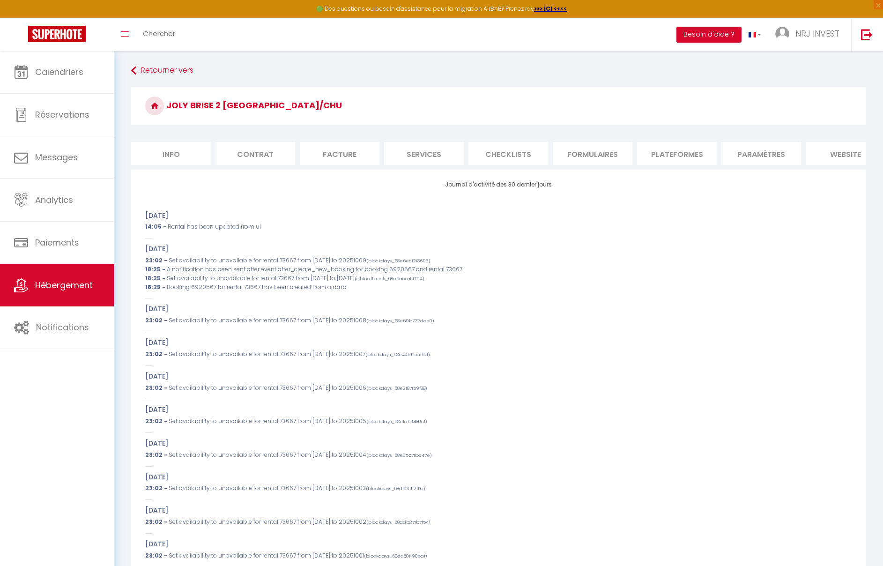
click at [183, 156] on li "Info" at bounding box center [171, 153] width 80 height 23
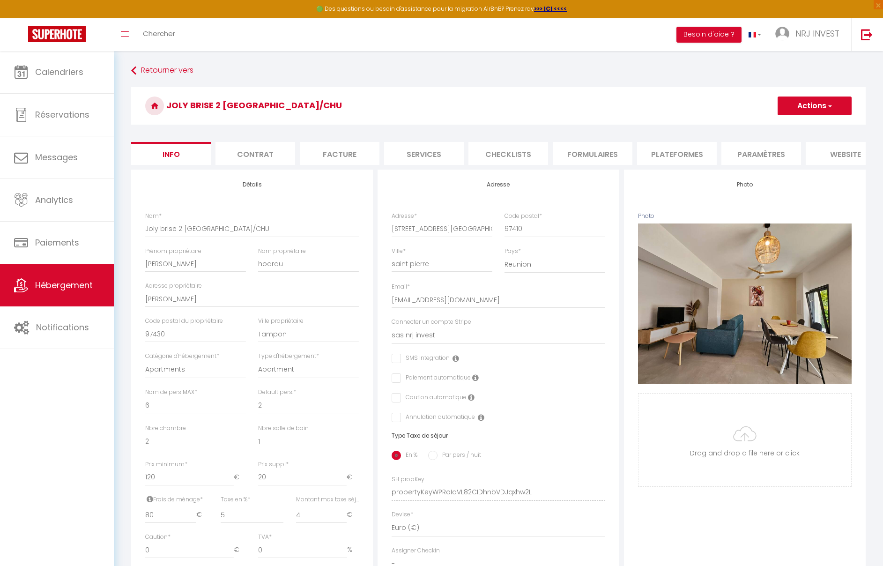
click at [470, 401] on icon at bounding box center [471, 396] width 7 height 7
click at [476, 381] on icon at bounding box center [475, 377] width 7 height 7
click at [499, 439] on h6 "Type Taxe de séjour" at bounding box center [499, 435] width 214 height 7
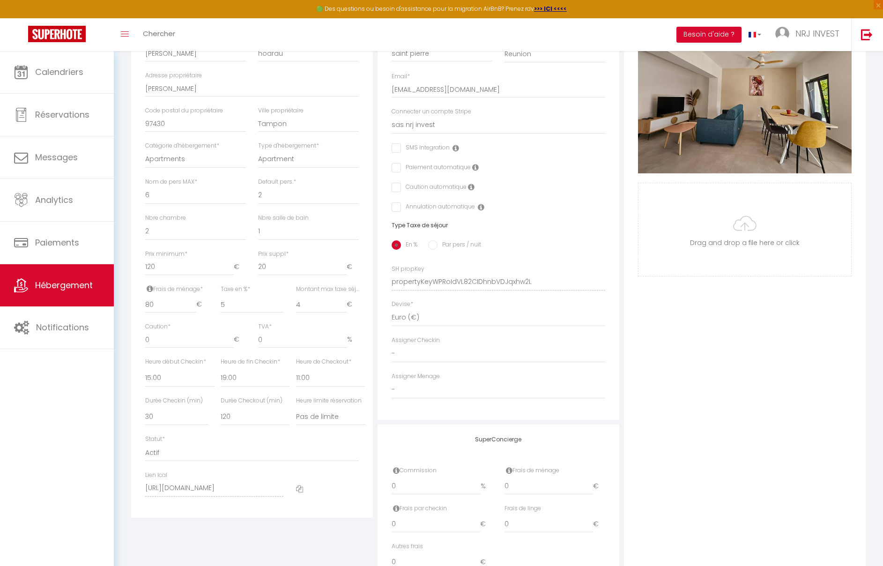
scroll to position [211, 0]
click at [148, 386] on select "00:00 00:15 00:30 00:45 01:00 01:15 01:30 01:45 02:00 02:15 02:30 02:45 03:00" at bounding box center [179, 378] width 69 height 18
click at [145, 375] on select "00:00 00:15 00:30 00:45 01:00 01:15 01:30 01:45 02:00 02:15 02:30 02:45 03:00" at bounding box center [179, 378] width 69 height 18
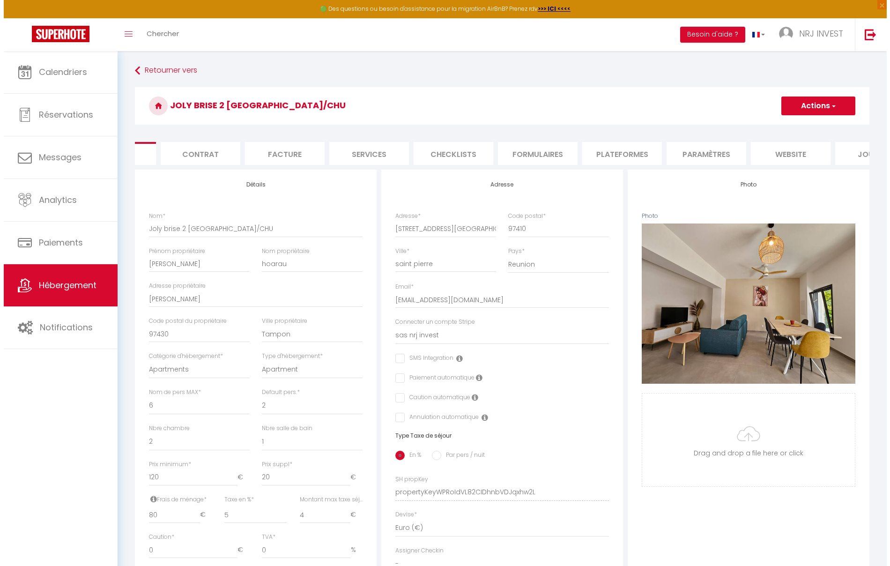
scroll to position [0, 109]
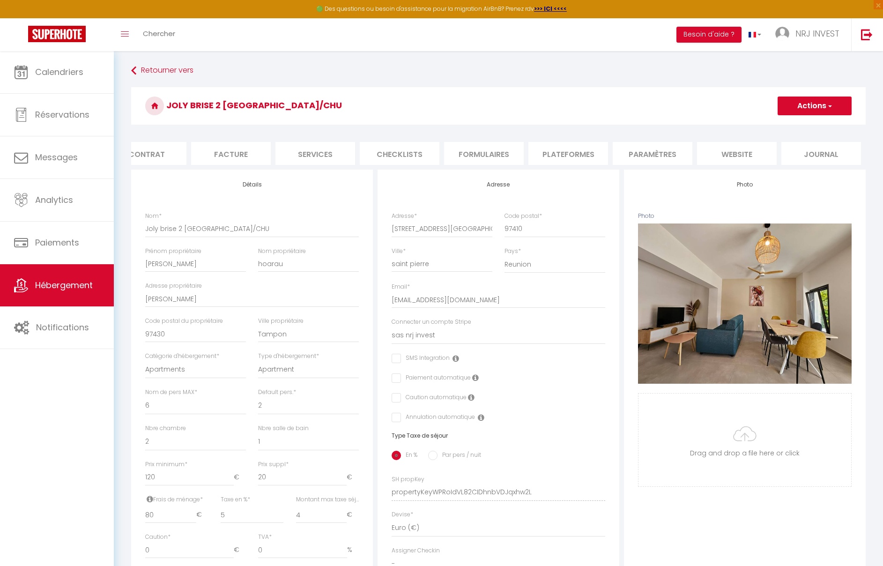
click at [663, 154] on li "Paramètres" at bounding box center [653, 153] width 80 height 23
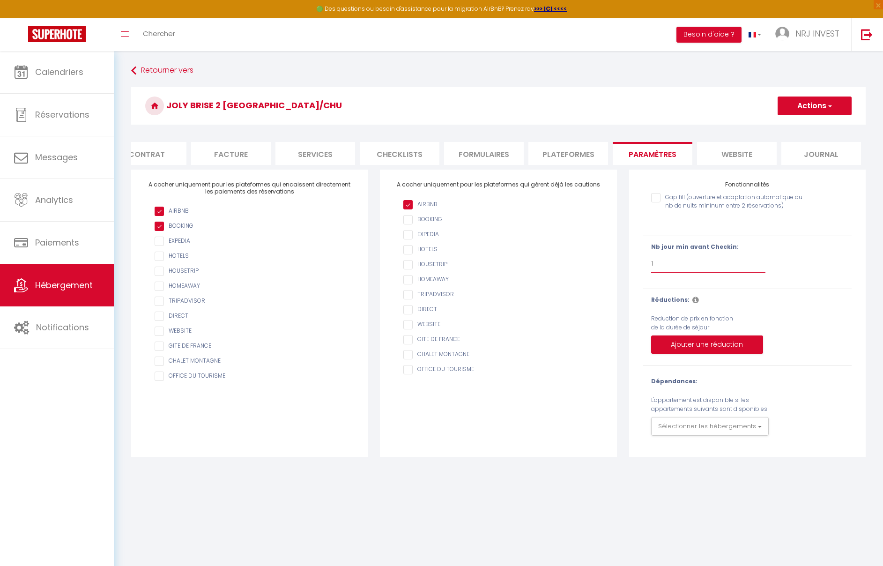
click at [666, 273] on select "Pas de limite 1 2 3 4 5 6 7" at bounding box center [708, 264] width 114 height 18
click at [651, 262] on select "Pas de limite 1 2 3 4 5 6 7" at bounding box center [708, 264] width 114 height 18
click at [842, 107] on button "Actions" at bounding box center [814, 105] width 74 height 19
click at [794, 127] on input "Enregistrer" at bounding box center [803, 126] width 35 height 9
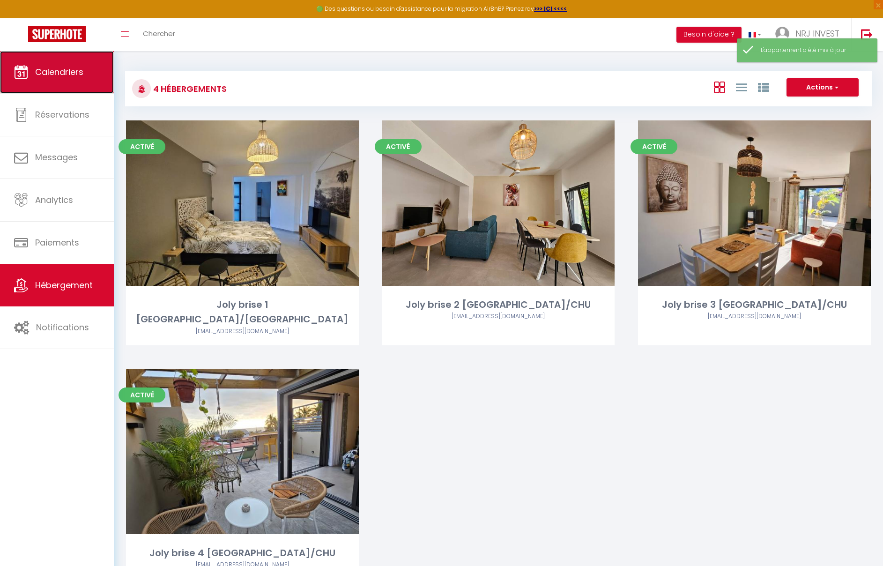
click at [86, 76] on link "Calendriers" at bounding box center [57, 72] width 114 height 42
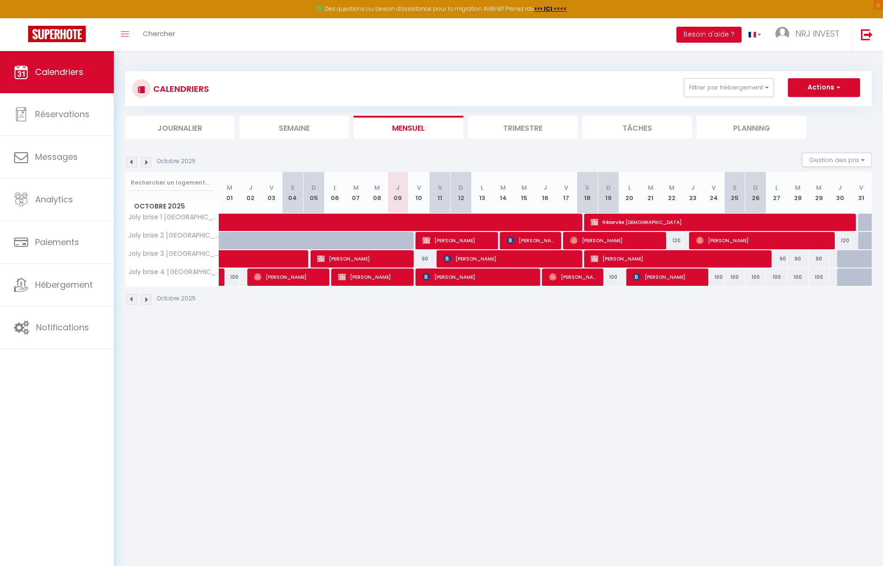
click at [147, 301] on img at bounding box center [146, 299] width 10 height 10
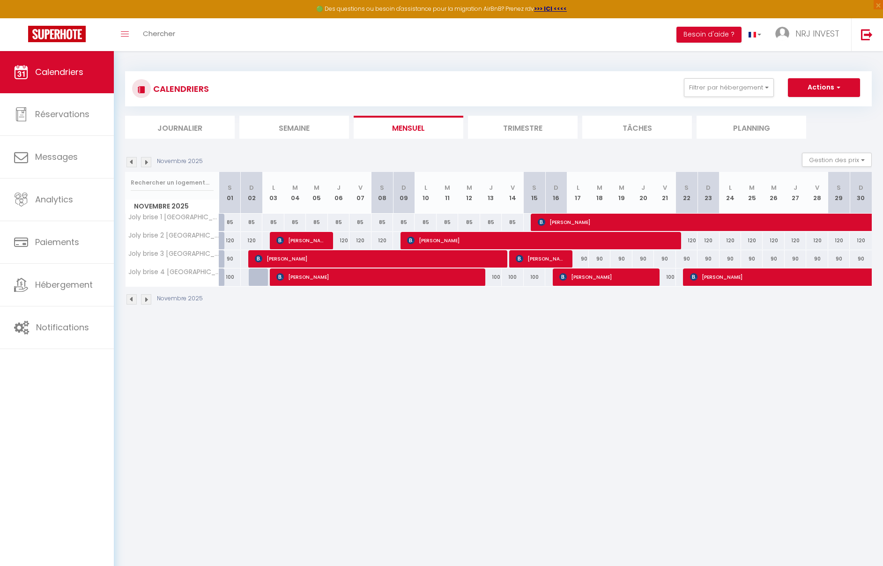
click at [148, 300] on img at bounding box center [146, 299] width 10 height 10
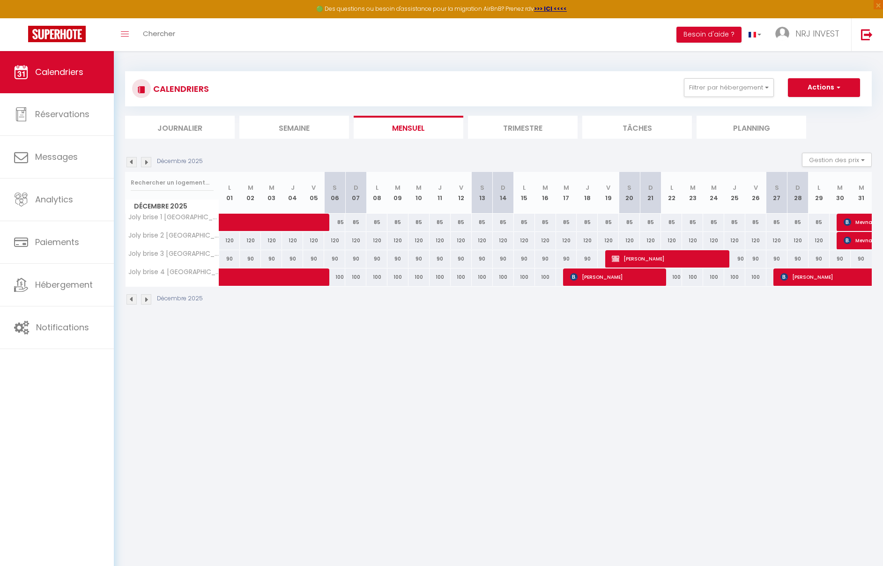
click at [135, 301] on img at bounding box center [131, 299] width 10 height 10
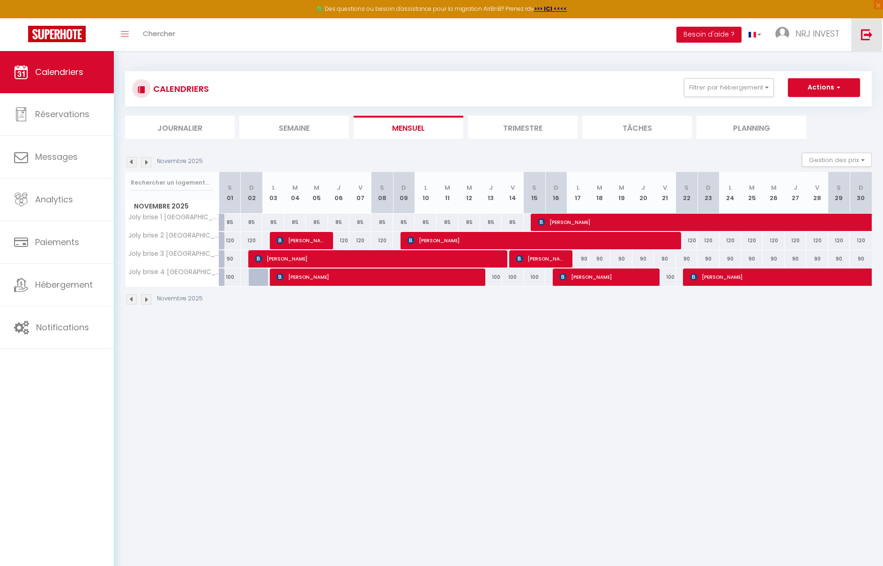
click at [870, 37] on img at bounding box center [867, 35] width 12 height 12
